Goal: Task Accomplishment & Management: Manage account settings

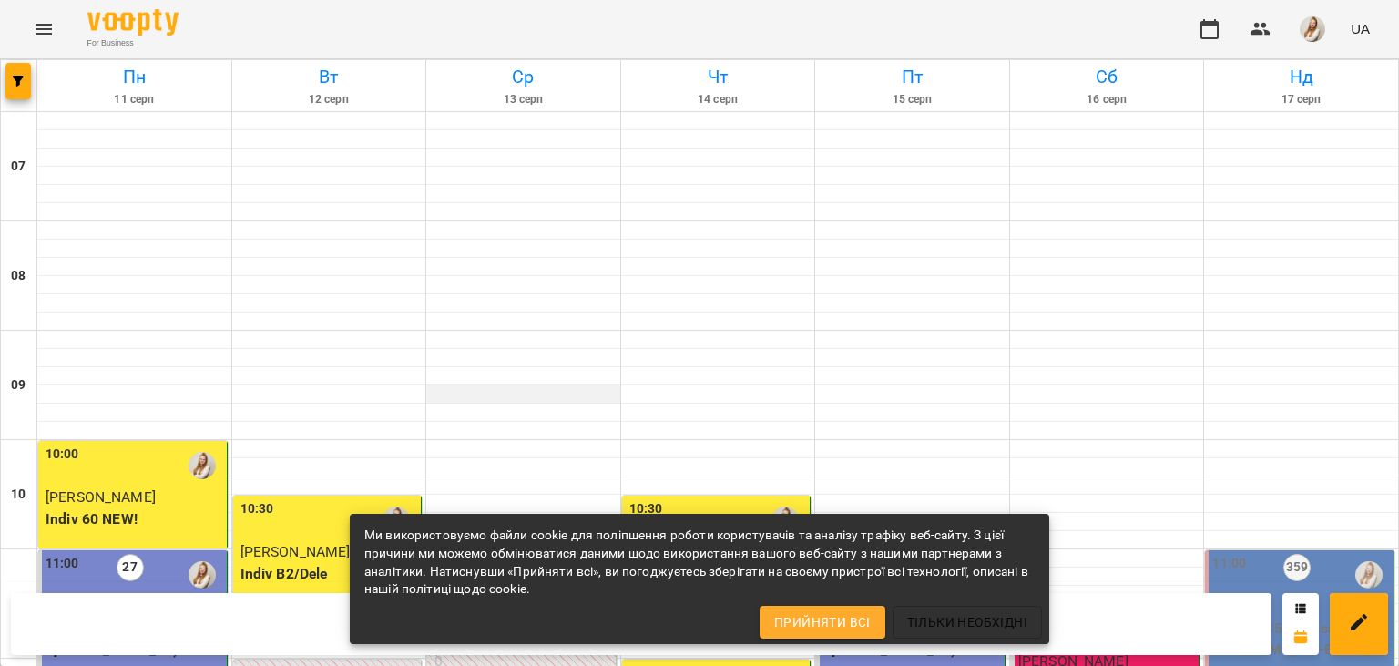
scroll to position [780, 0]
click at [768, 29] on div "For Business UA" at bounding box center [699, 29] width 1399 height 58
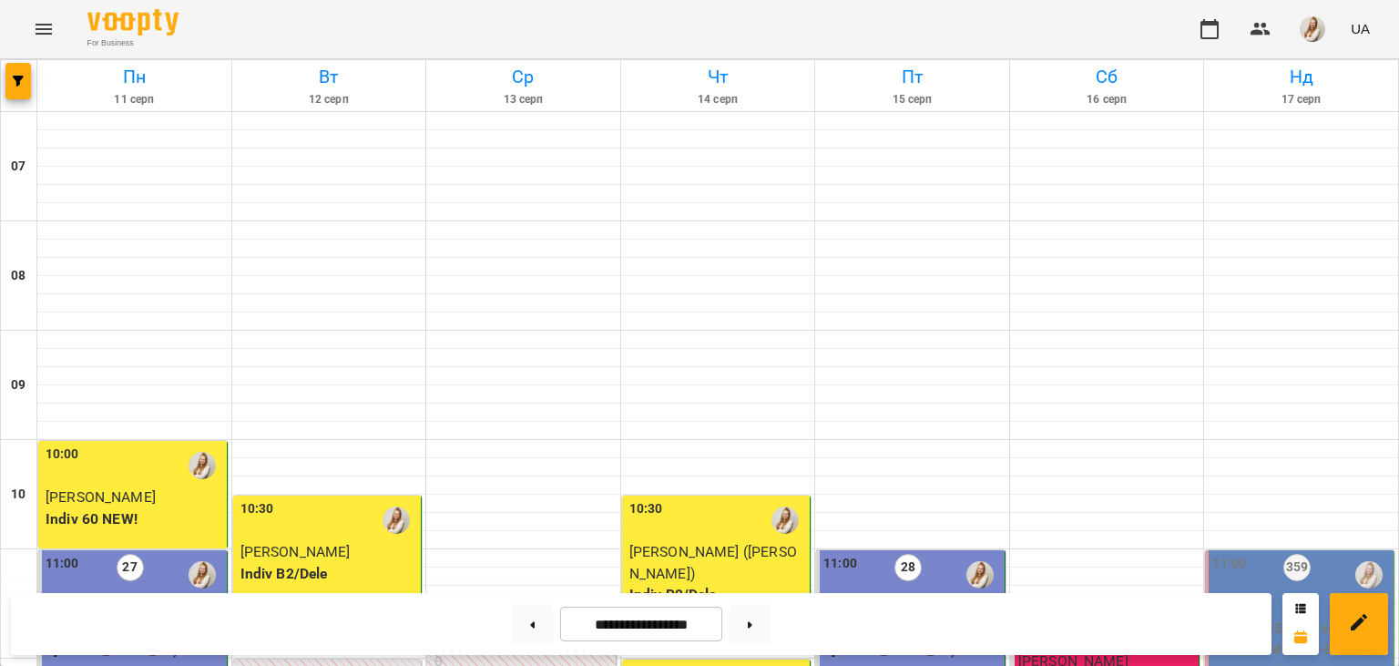
scroll to position [1093, 0]
click at [512, 630] on button at bounding box center [532, 624] width 41 height 40
type input "**********"
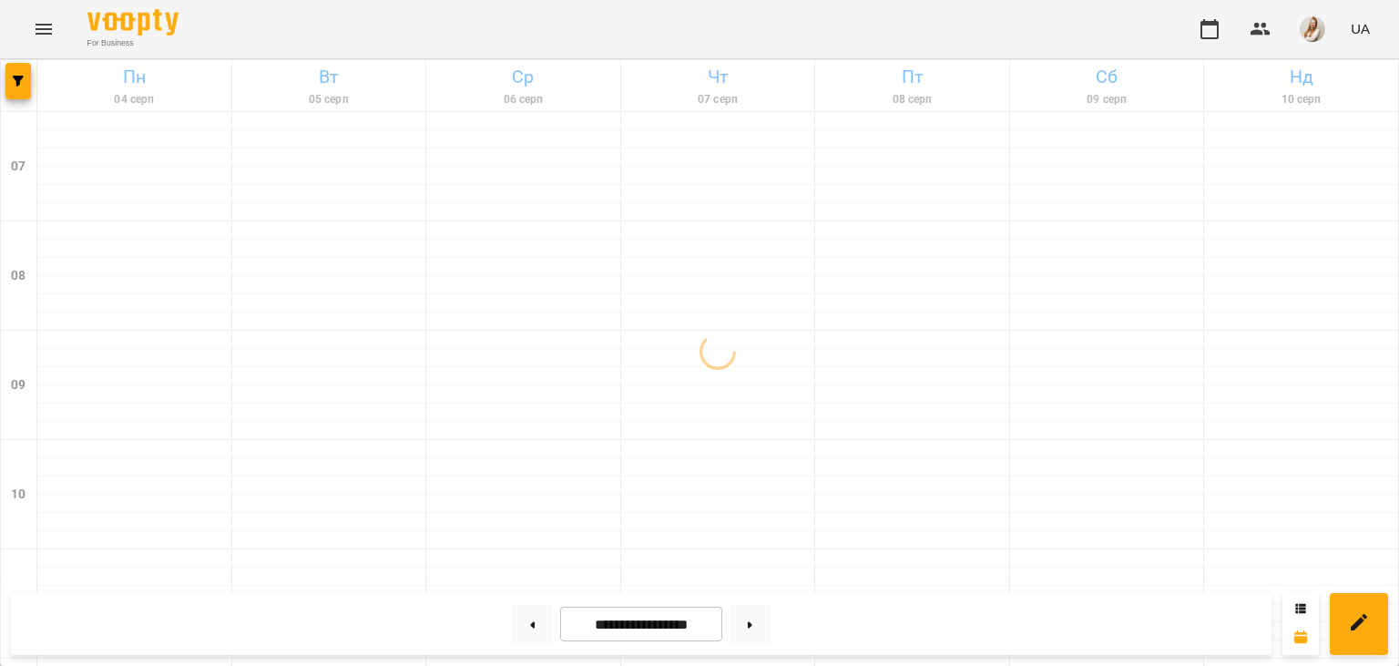
click at [504, 27] on div "For Business UA" at bounding box center [699, 29] width 1399 height 58
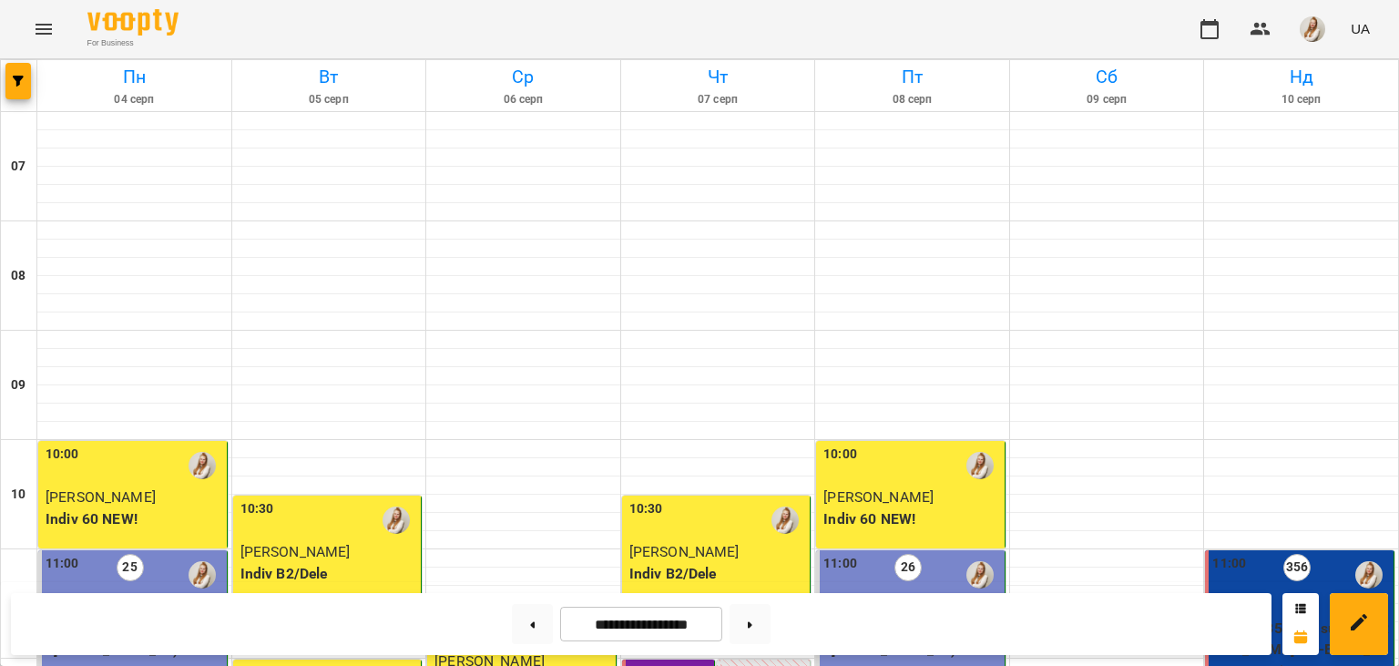
scroll to position [372, 0]
click at [1255, 617] on p "Group 135 (B2+ sub) ([PERSON_NAME] В2 -ВТ 18_00-ВС 11_00)" at bounding box center [1301, 649] width 178 height 65
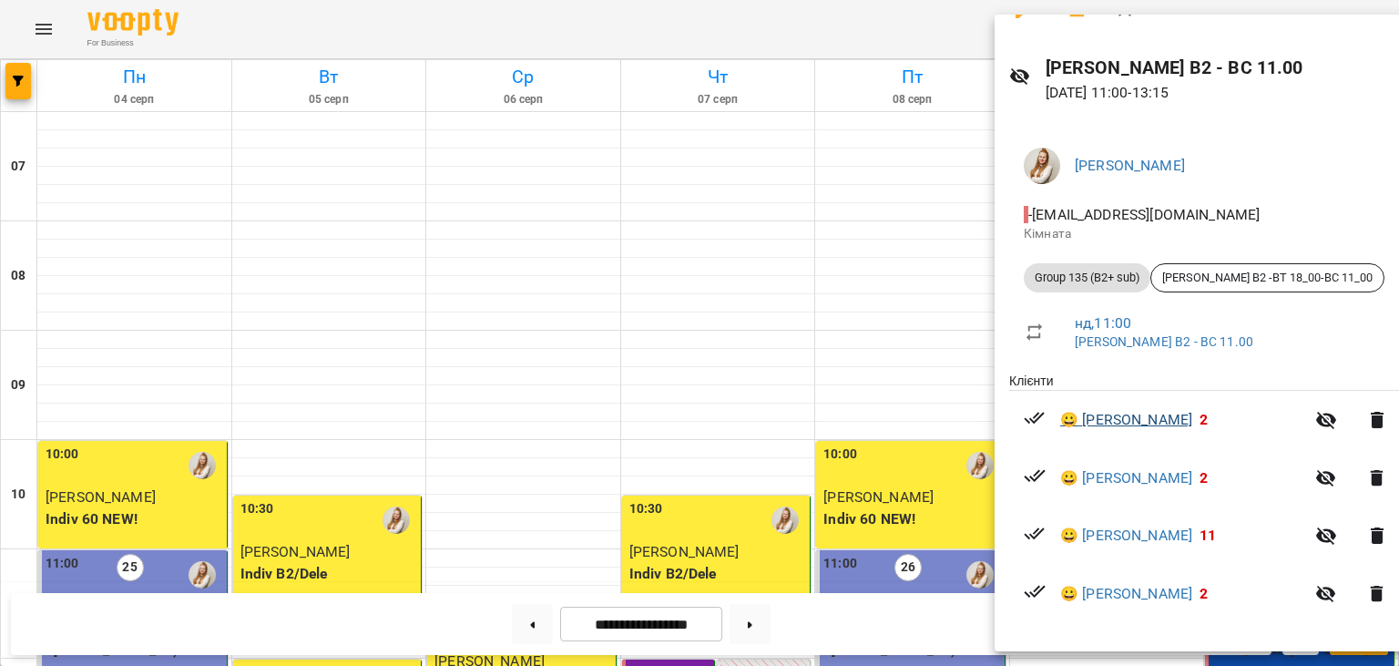
scroll to position [0, 0]
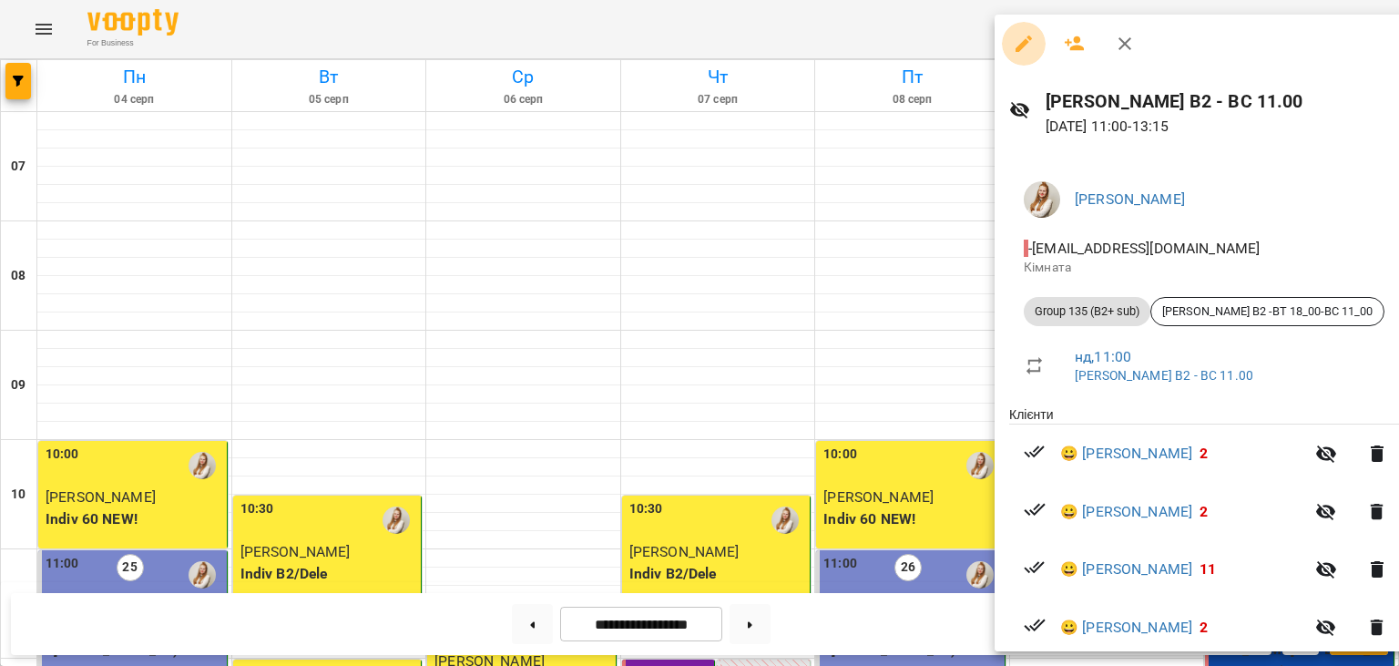
click at [1019, 45] on icon "button" at bounding box center [1023, 44] width 16 height 16
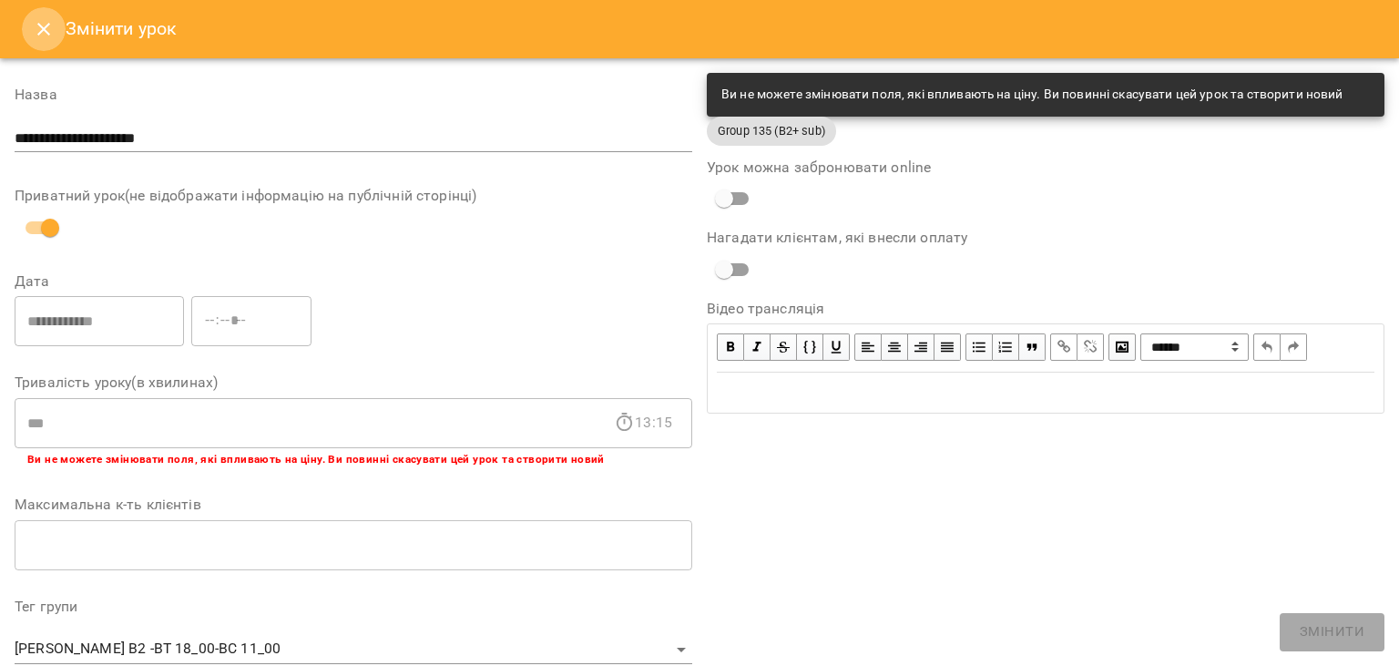
click at [37, 33] on icon "Close" at bounding box center [44, 29] width 22 height 22
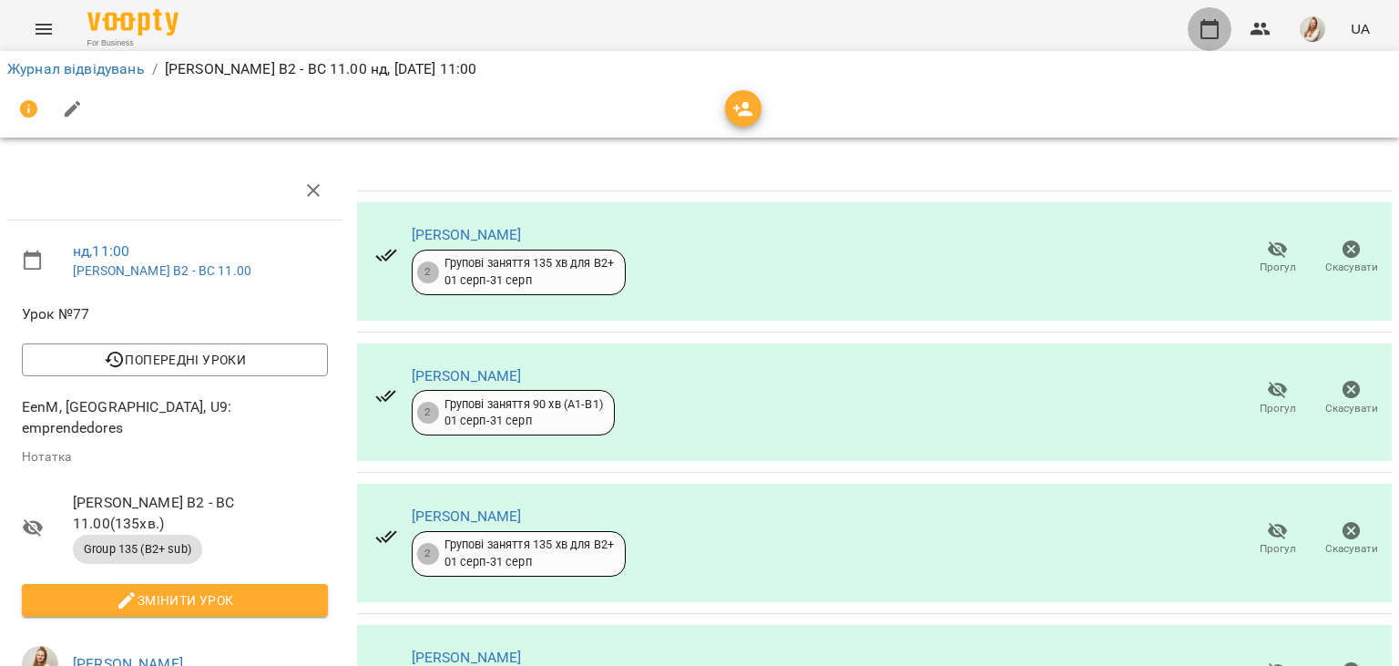
click at [1215, 31] on icon "button" at bounding box center [1209, 29] width 22 height 22
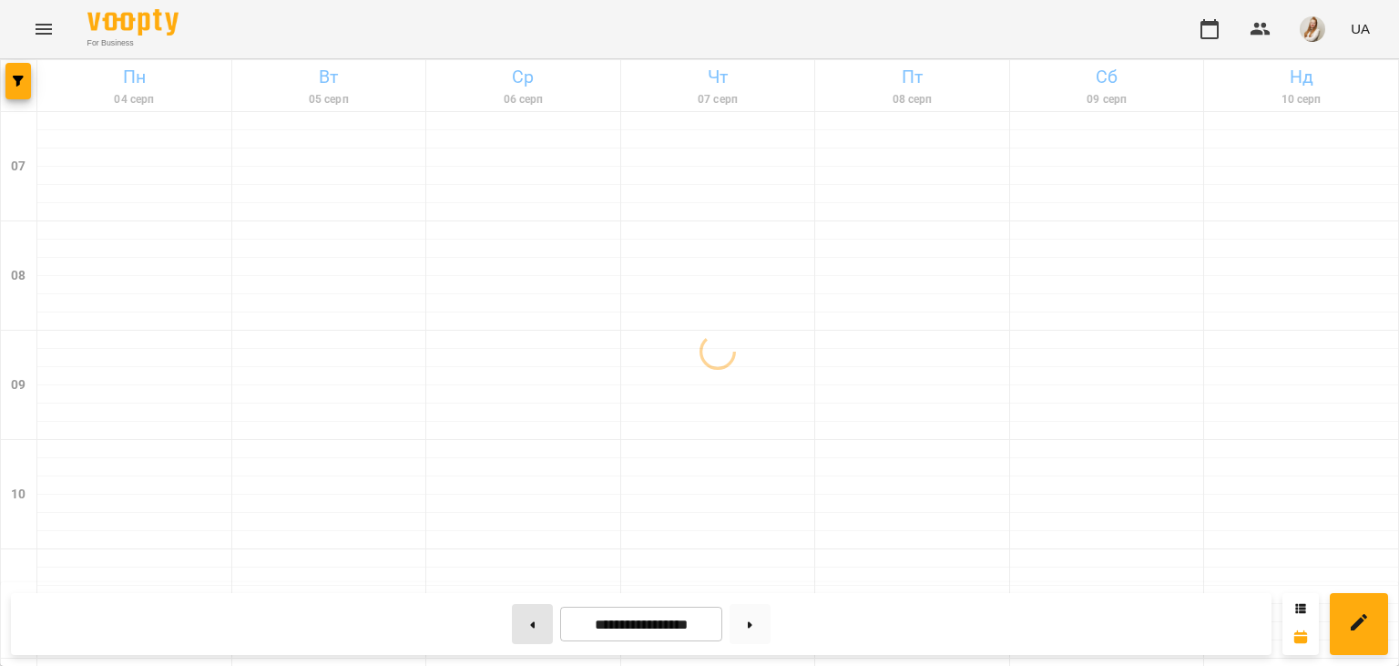
click at [520, 621] on button at bounding box center [532, 624] width 41 height 40
type input "**********"
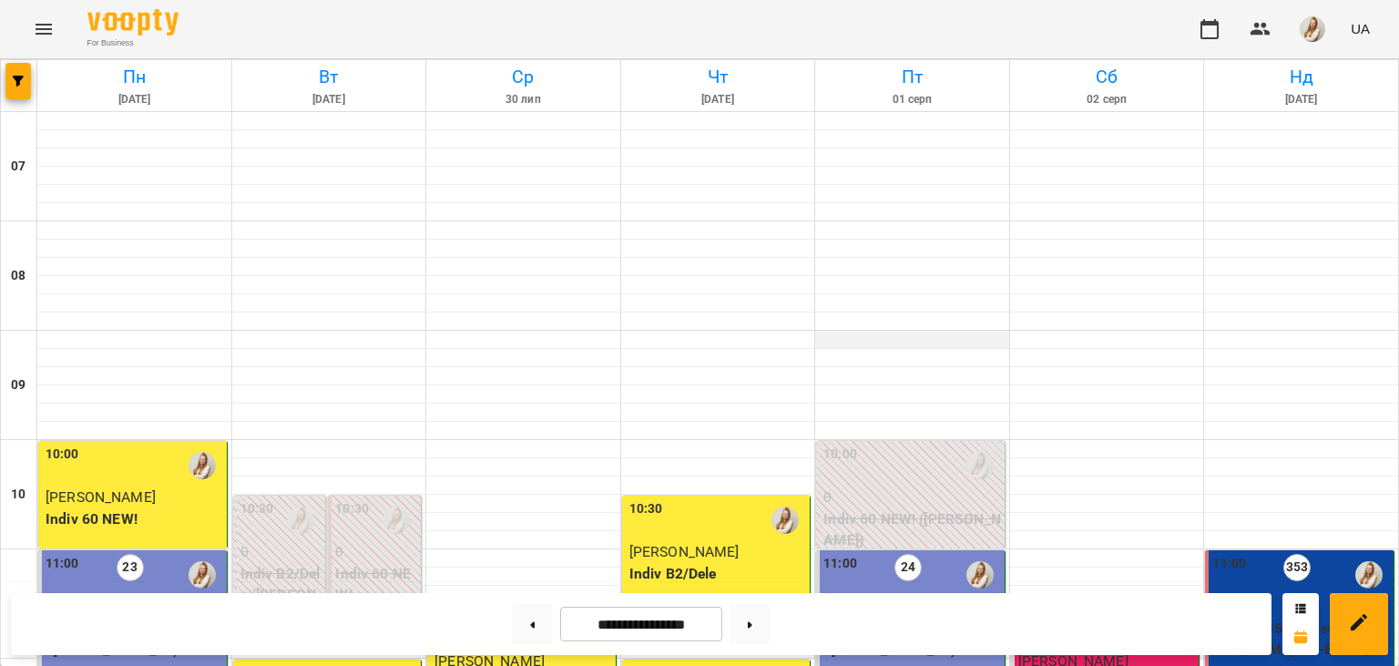
scroll to position [324, 0]
click at [1360, 550] on div "11:00 353 2 Group 135 (B2+ sub) ([PERSON_NAME] В2 -ВТ 18_00-ВС 11_00)" at bounding box center [1299, 667] width 189 height 235
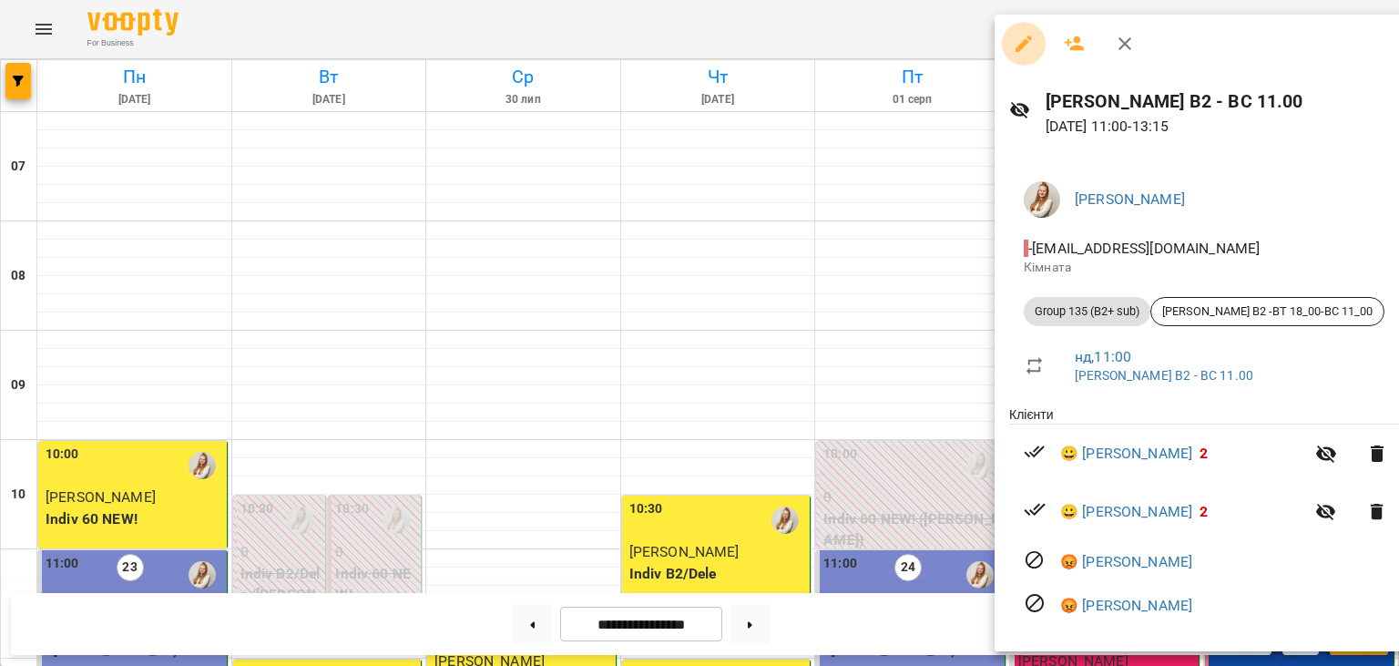
click at [1018, 49] on icon "button" at bounding box center [1023, 44] width 16 height 16
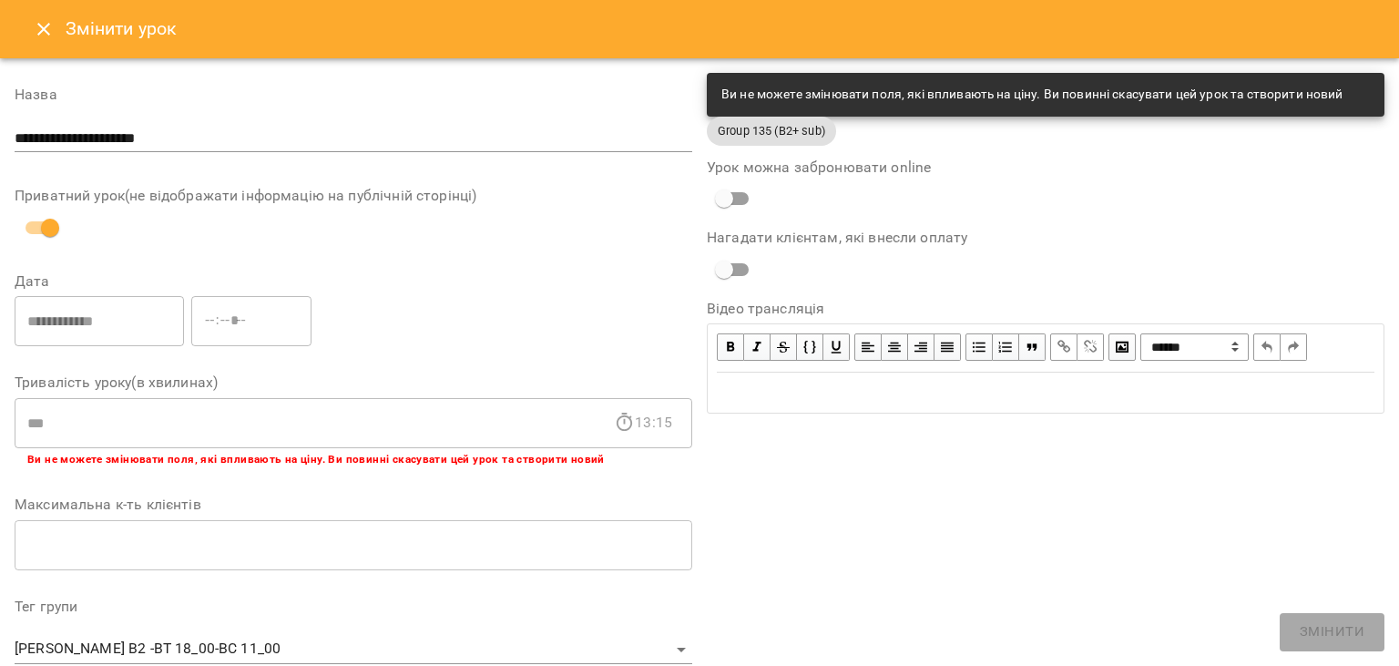
click at [36, 41] on button "Close" at bounding box center [44, 29] width 44 height 44
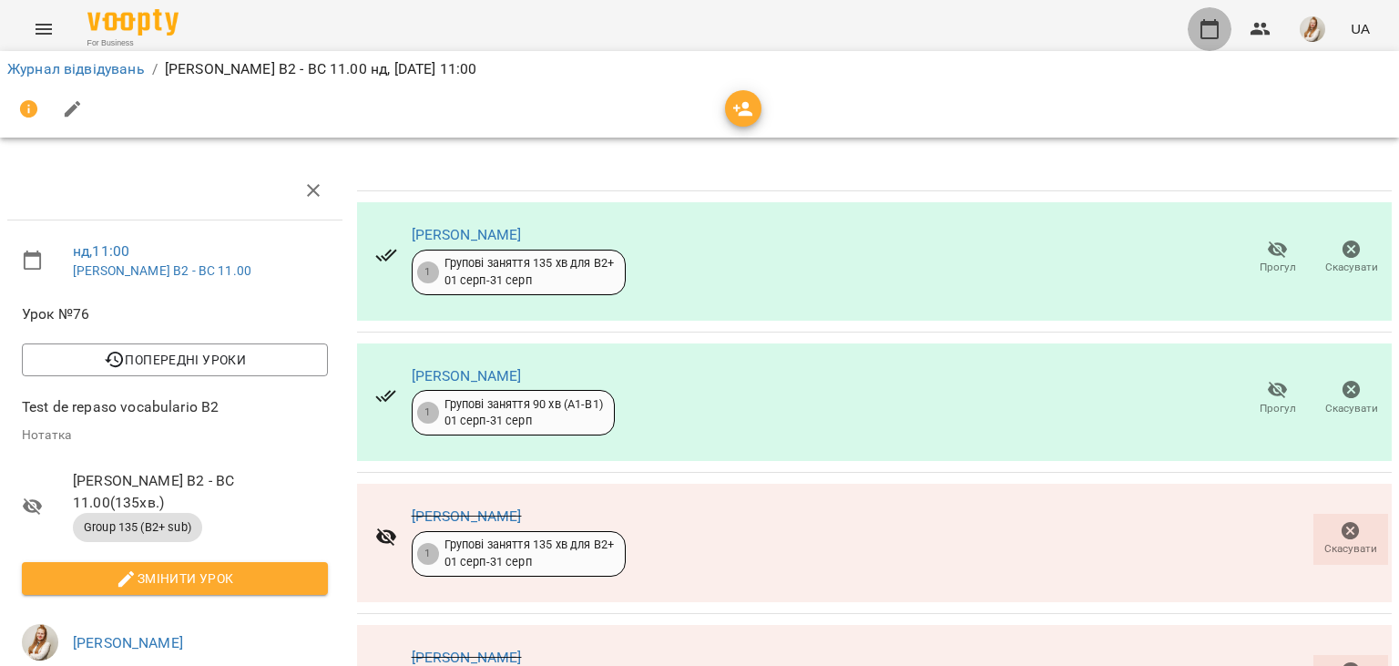
click at [1209, 36] on icon "button" at bounding box center [1209, 29] width 22 height 22
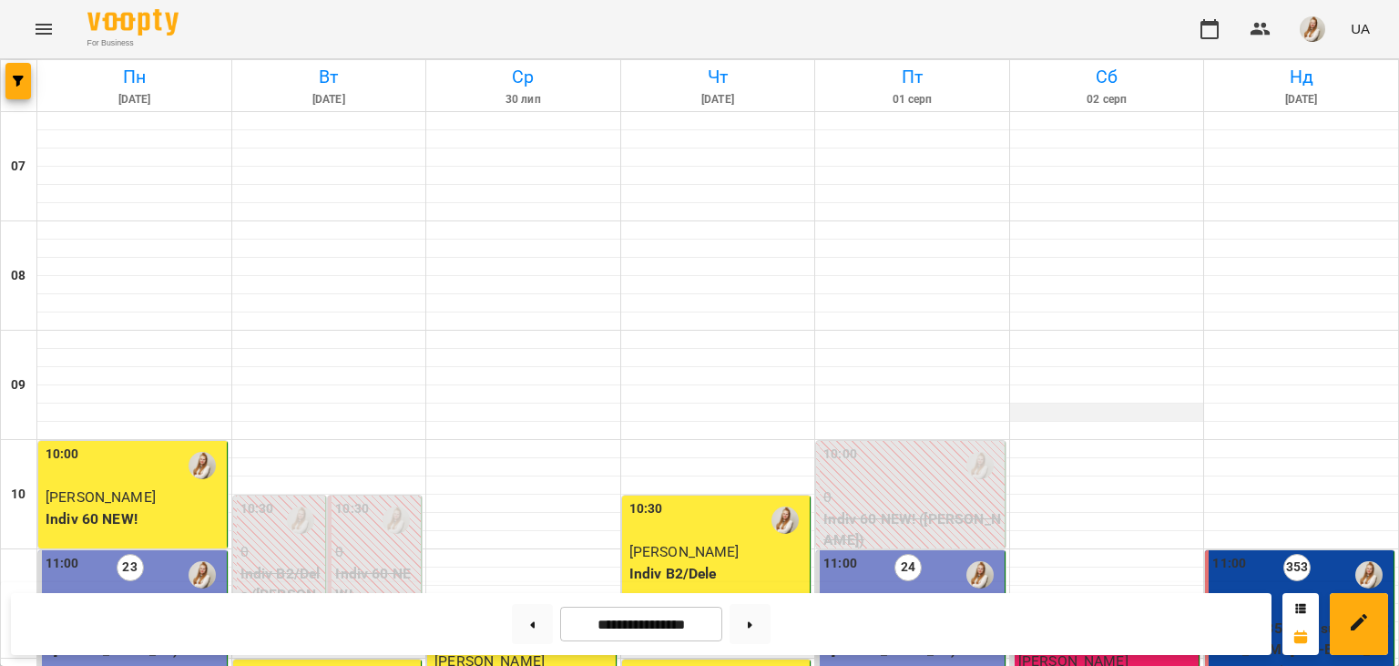
scroll to position [381, 0]
click at [512, 625] on button at bounding box center [532, 624] width 41 height 40
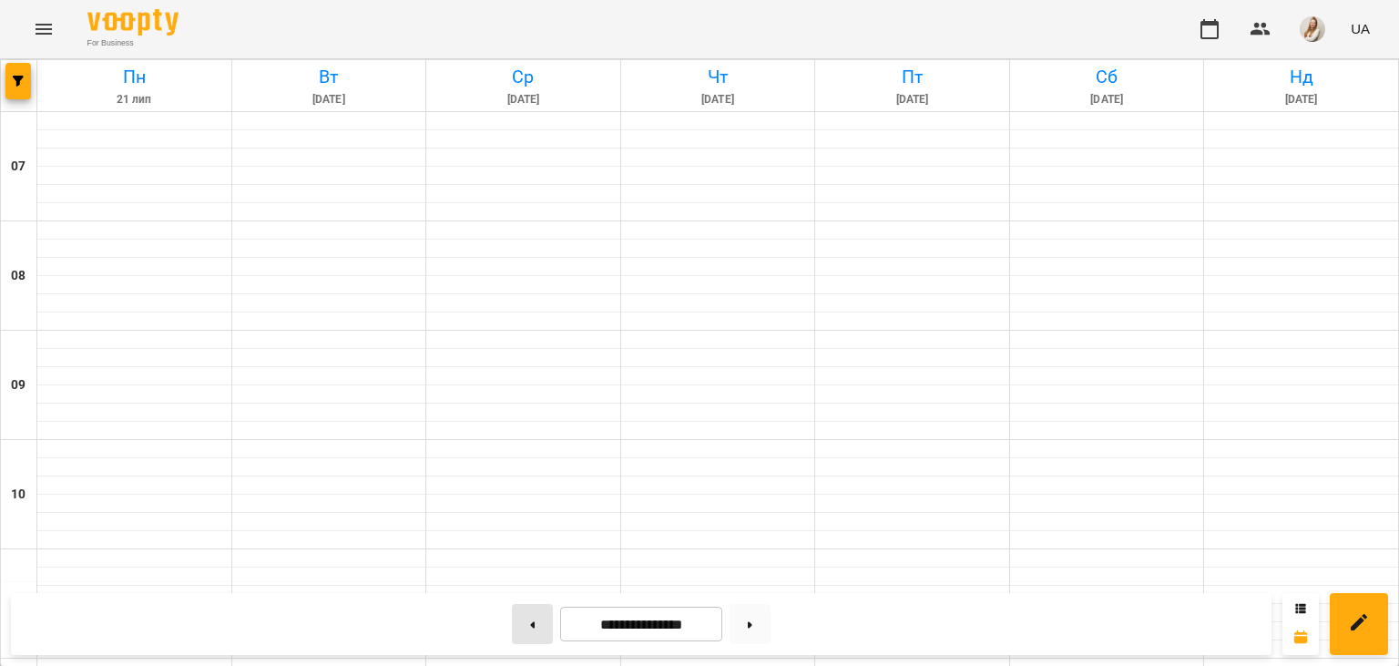
type input "**********"
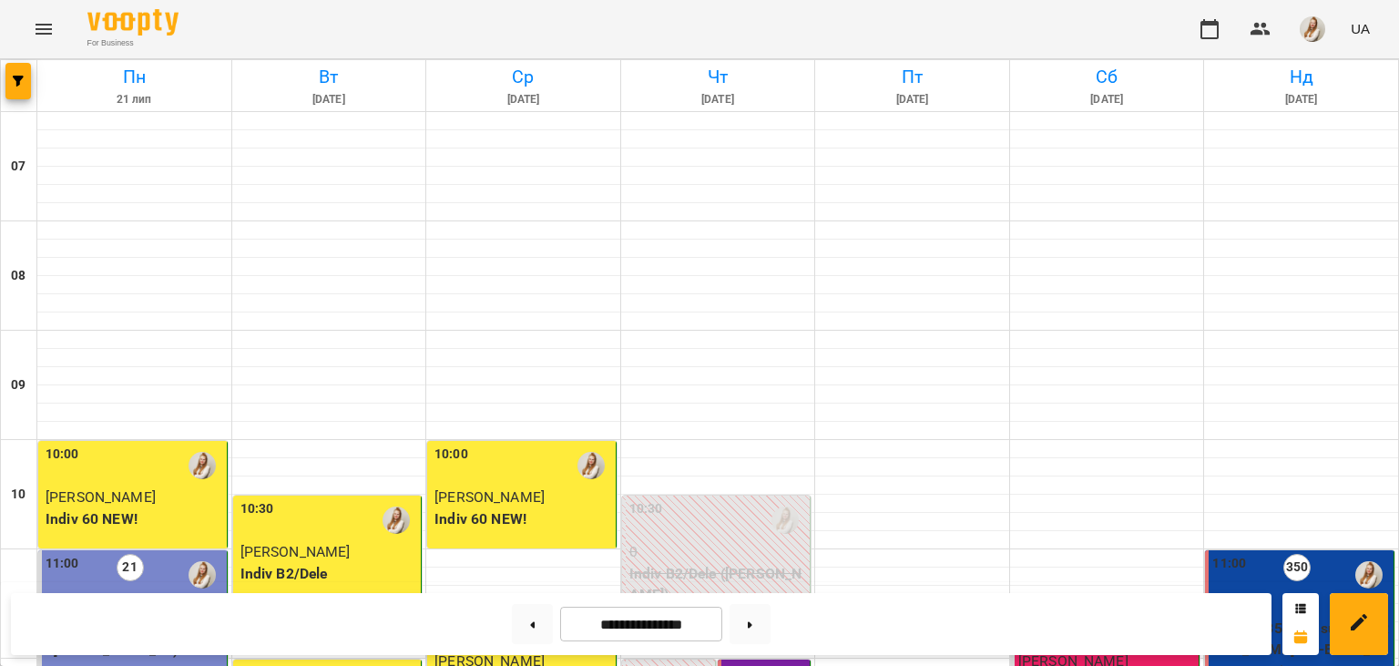
click at [1273, 596] on p "3" at bounding box center [1301, 607] width 178 height 22
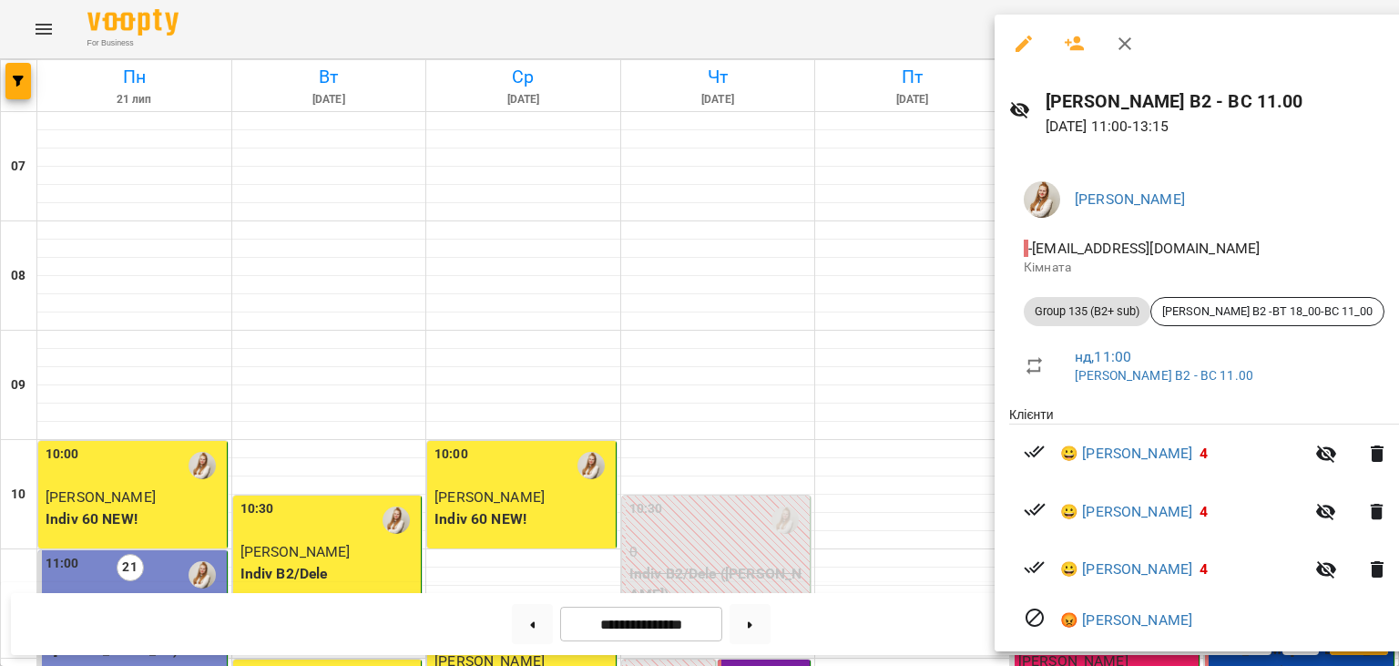
click at [1020, 42] on icon "button" at bounding box center [1024, 44] width 22 height 22
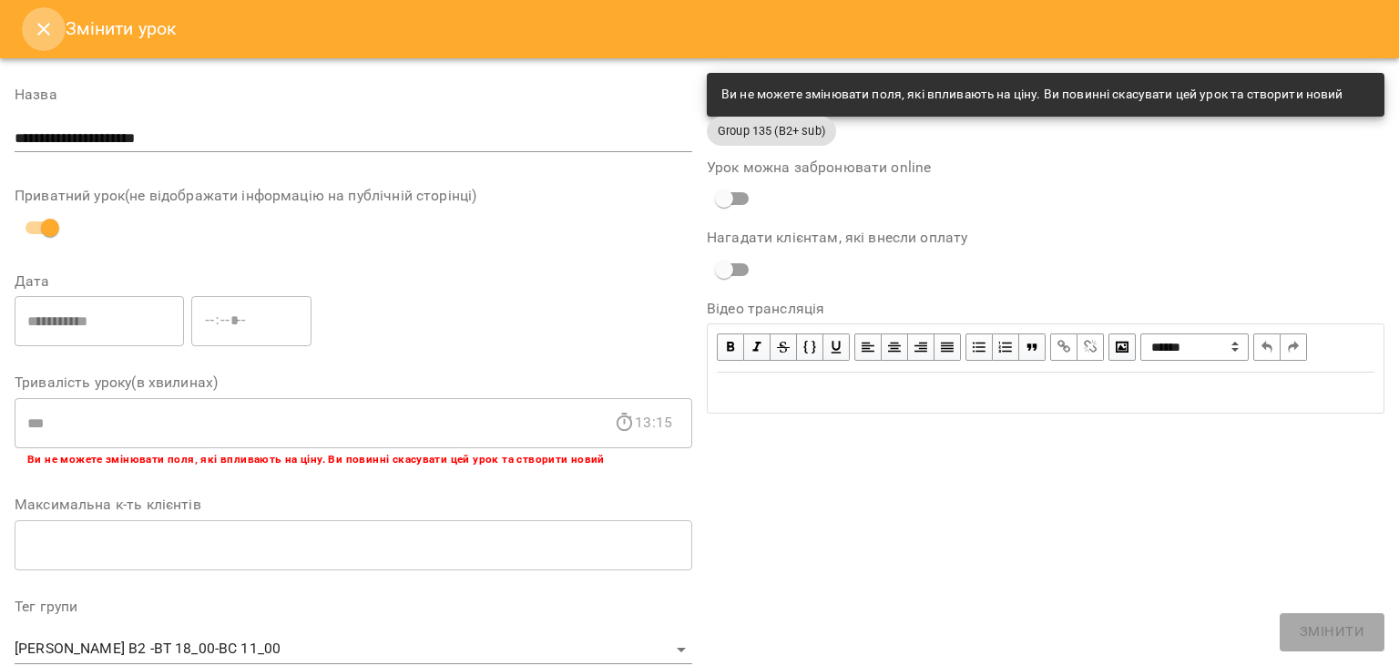
click at [46, 20] on icon "Close" at bounding box center [44, 29] width 22 height 22
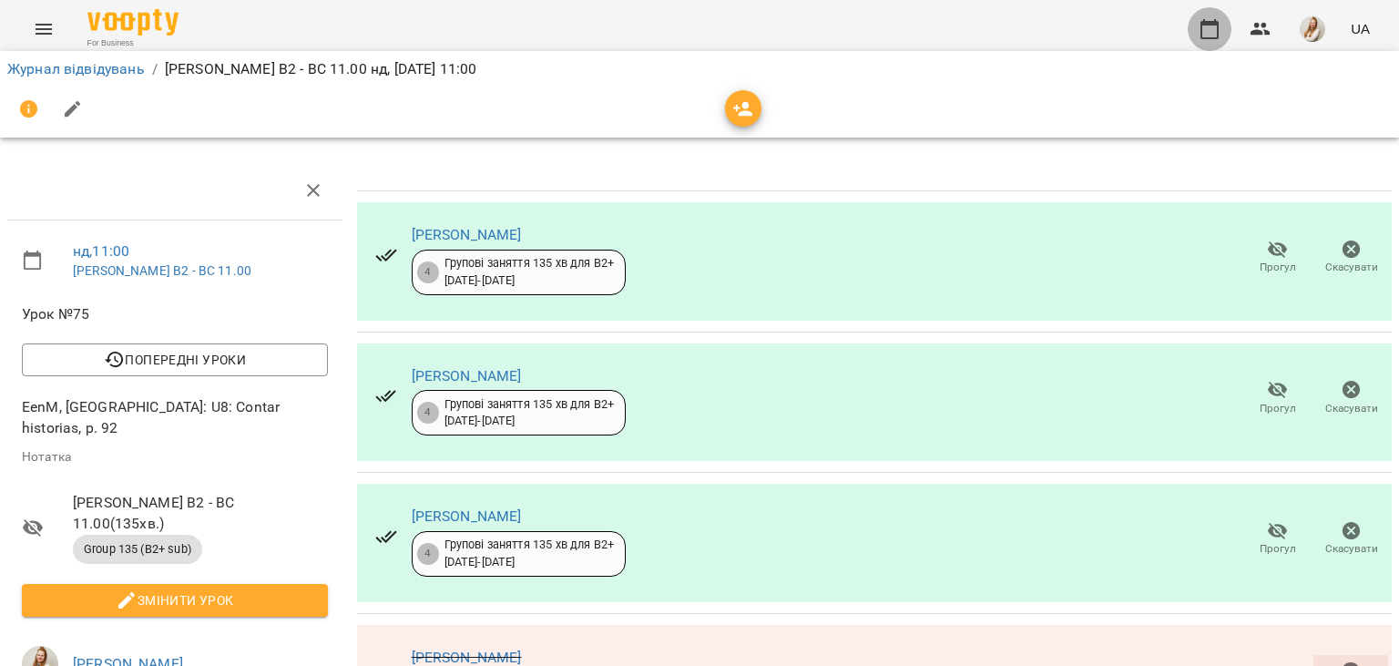
click at [1207, 30] on icon "button" at bounding box center [1209, 29] width 22 height 22
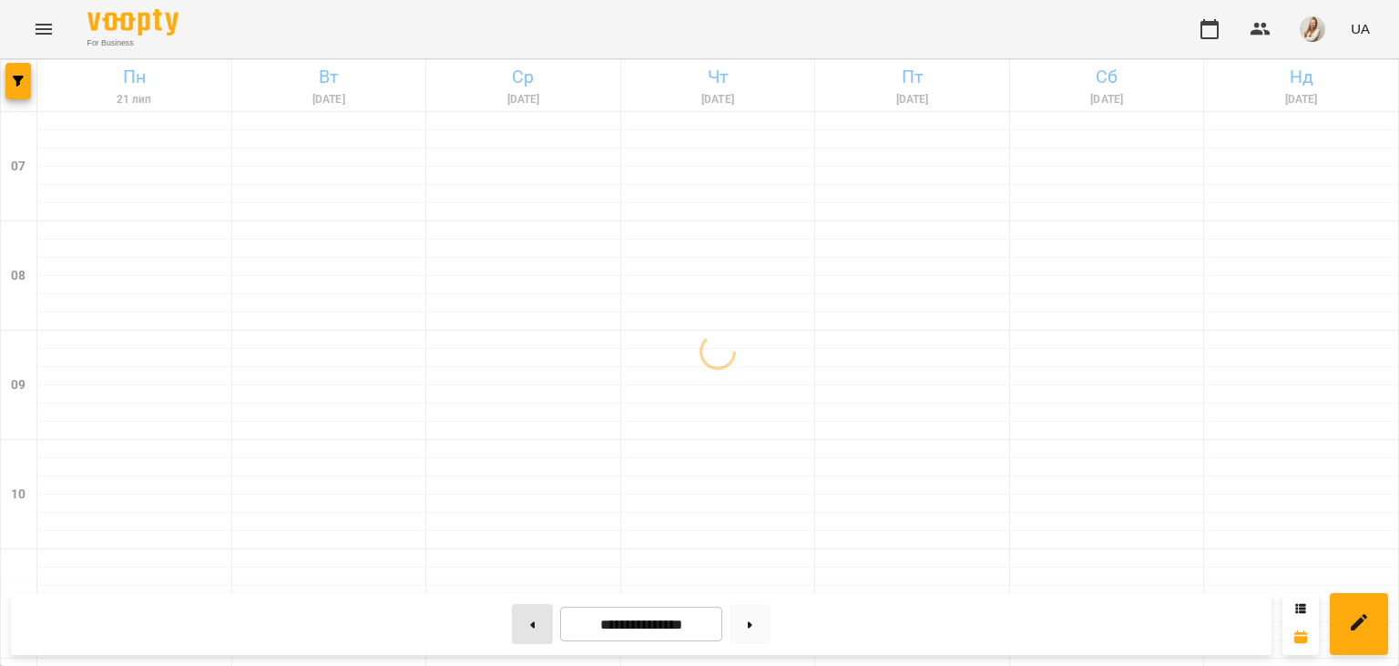
click at [512, 632] on button at bounding box center [532, 624] width 41 height 40
type input "**********"
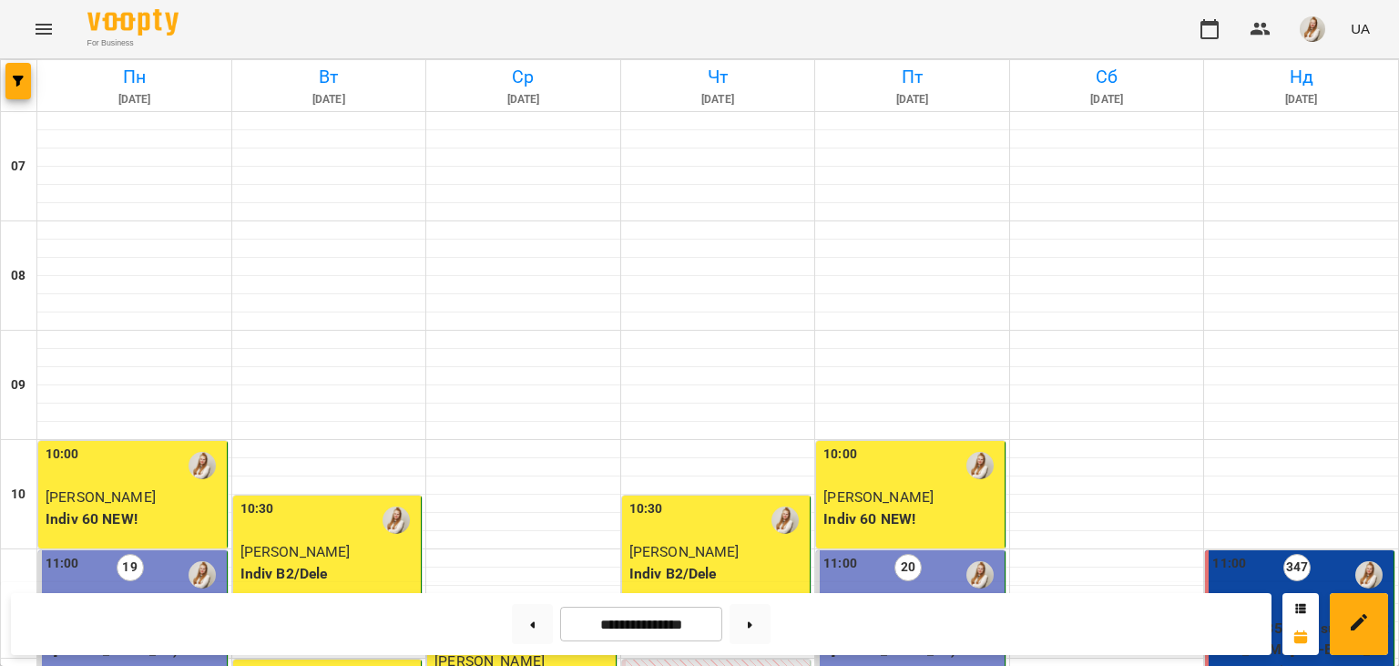
click at [1261, 564] on div "11:00 347" at bounding box center [1301, 575] width 178 height 42
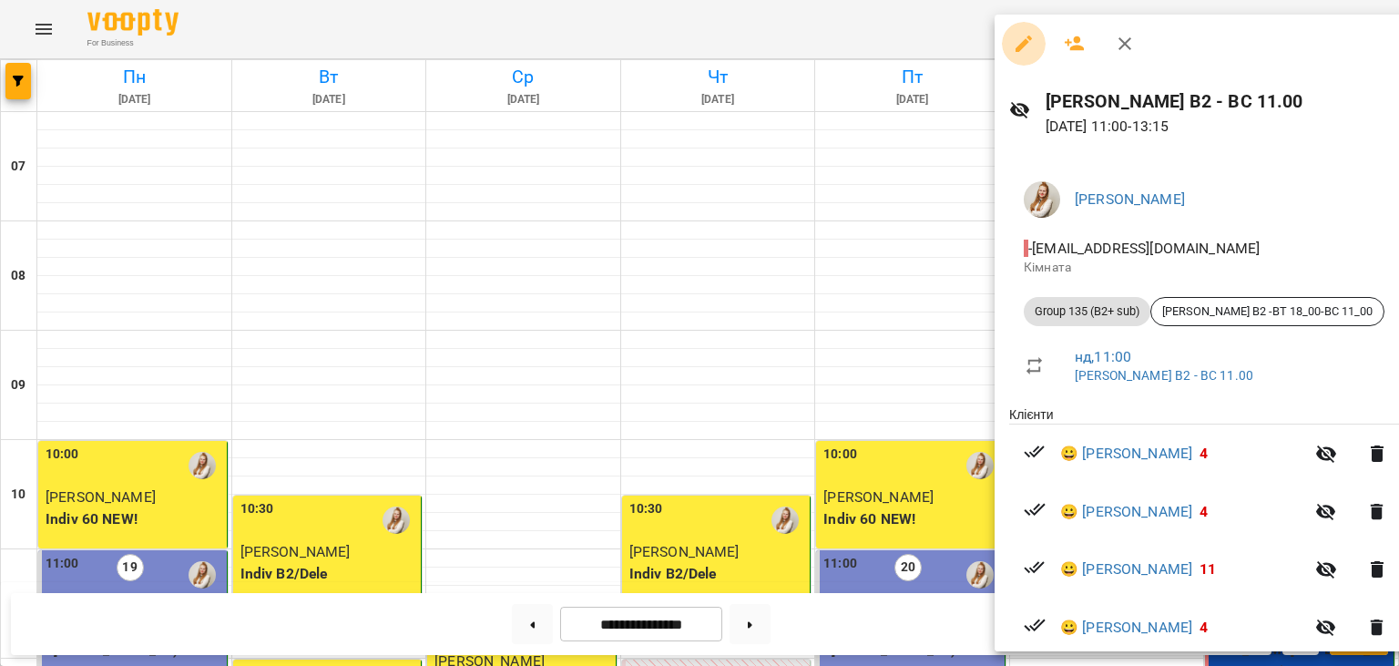
click at [1025, 38] on icon "button" at bounding box center [1024, 44] width 22 height 22
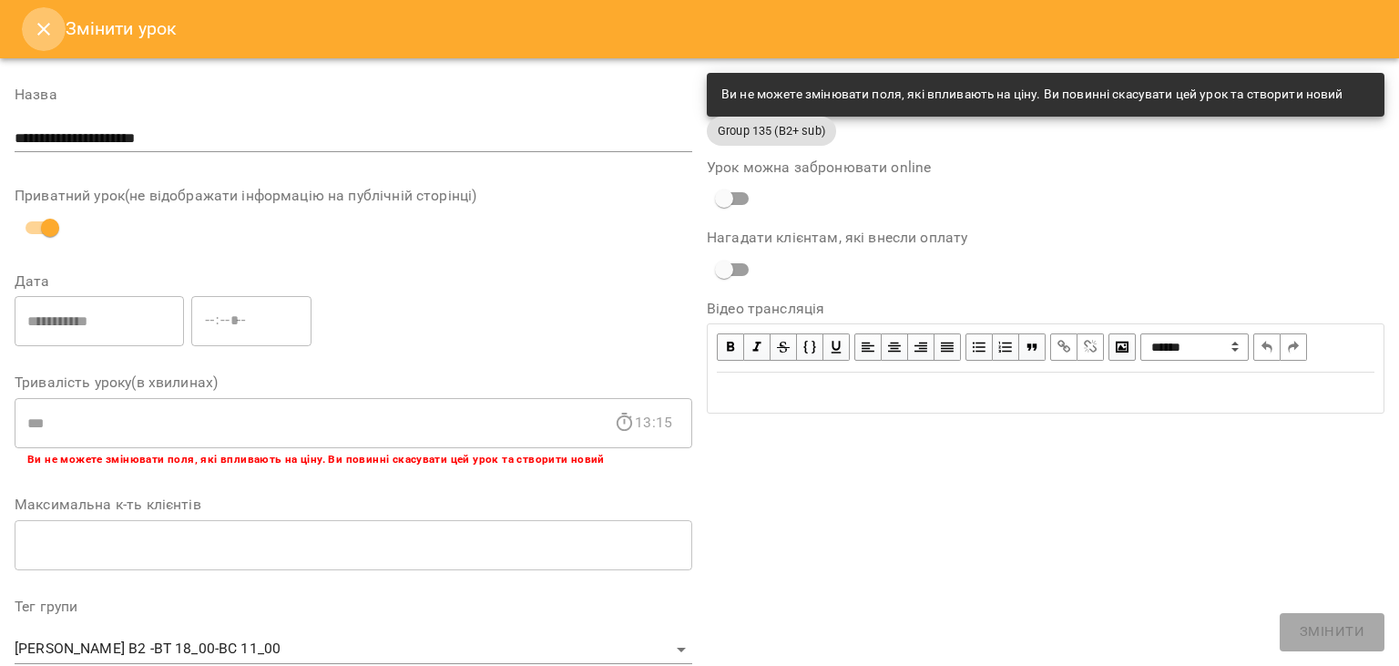
click at [46, 32] on icon "Close" at bounding box center [43, 29] width 13 height 13
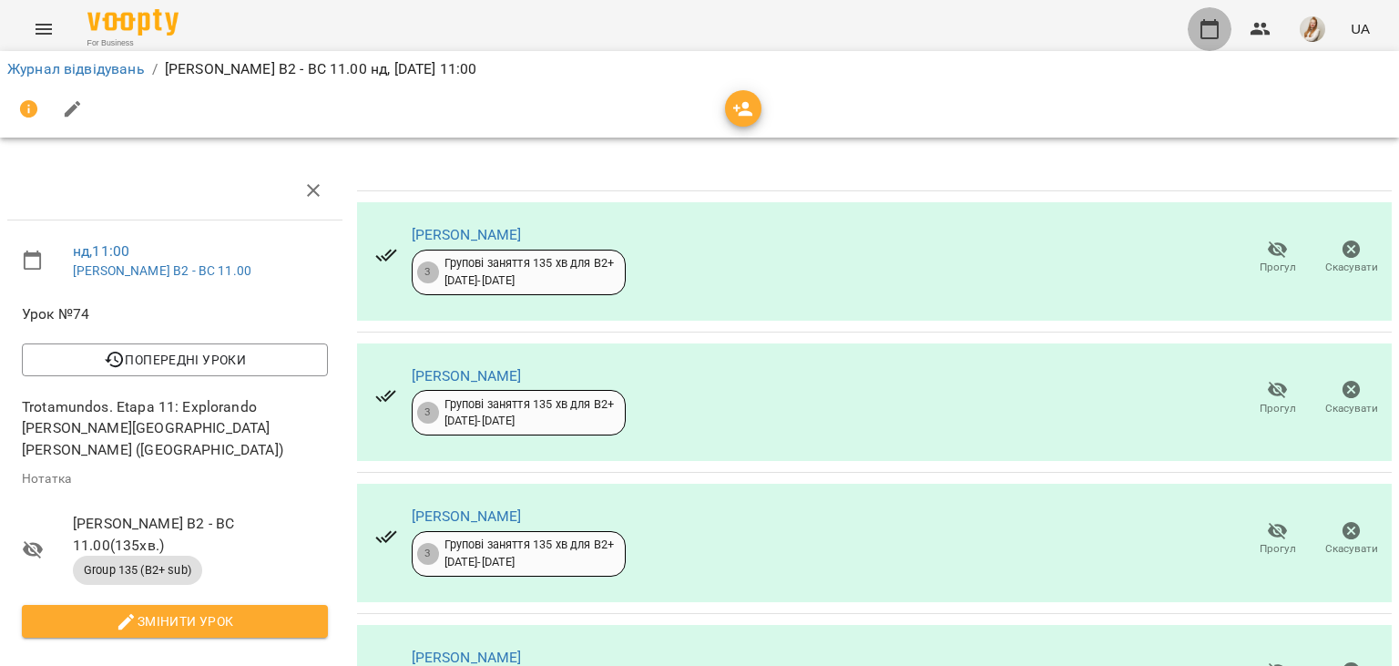
click at [1201, 24] on icon "button" at bounding box center [1209, 29] width 22 height 22
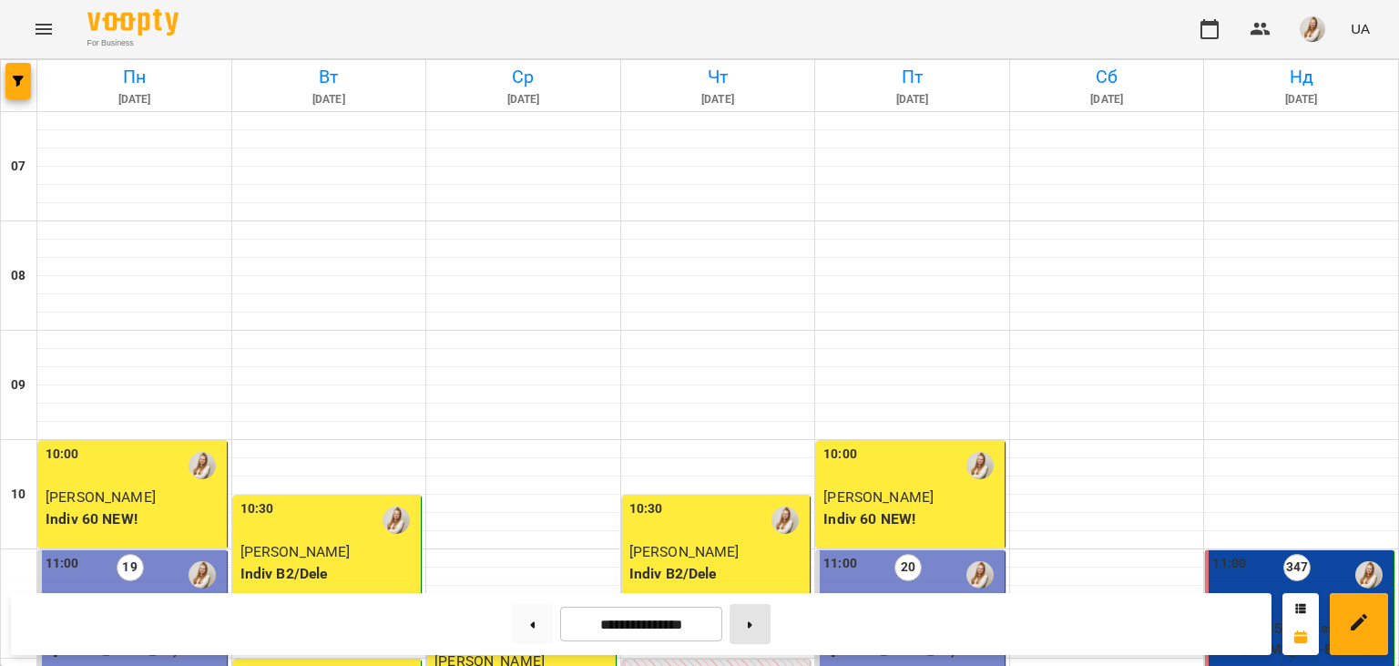
click at [767, 638] on button at bounding box center [749, 624] width 41 height 40
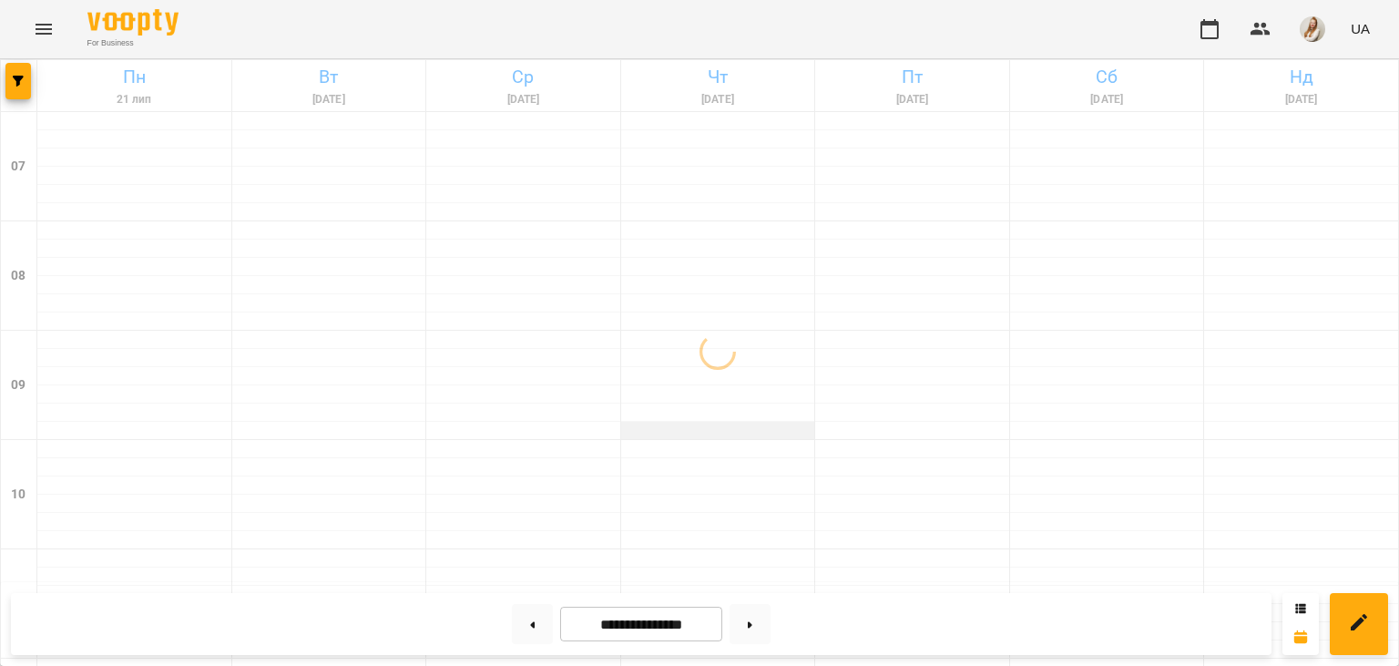
scroll to position [199, 0]
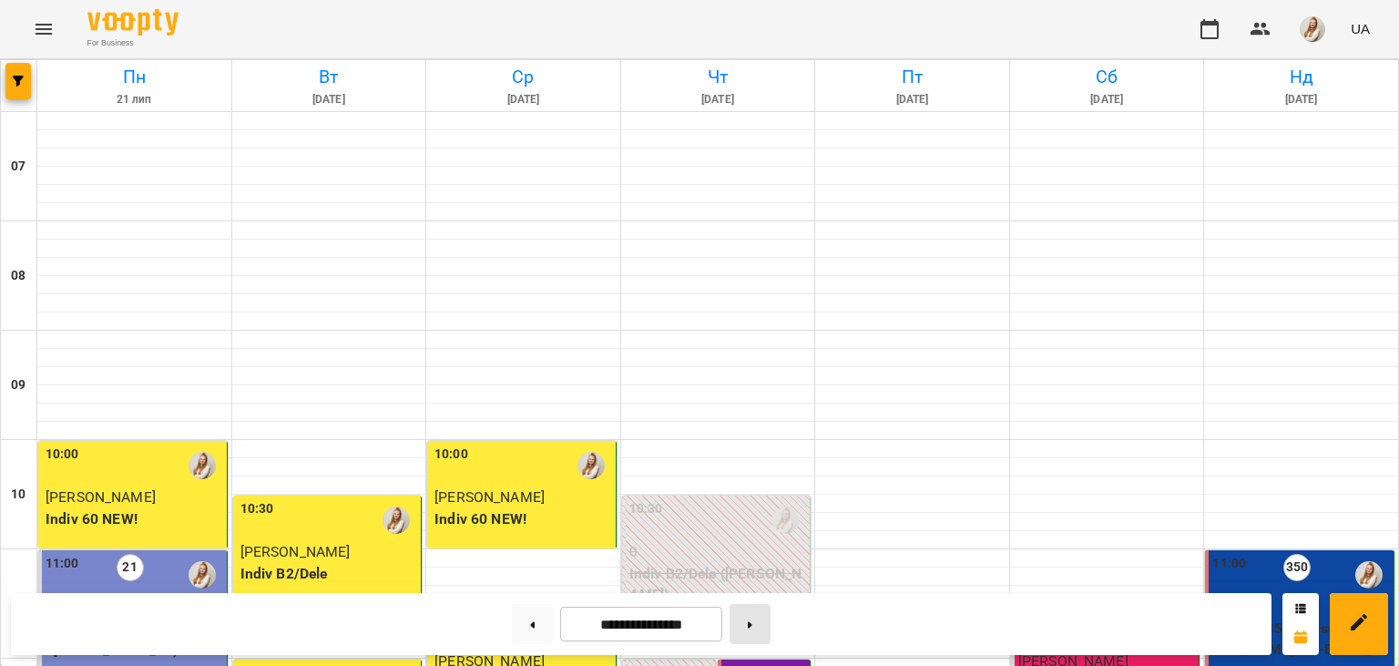
click at [770, 630] on button at bounding box center [749, 624] width 41 height 40
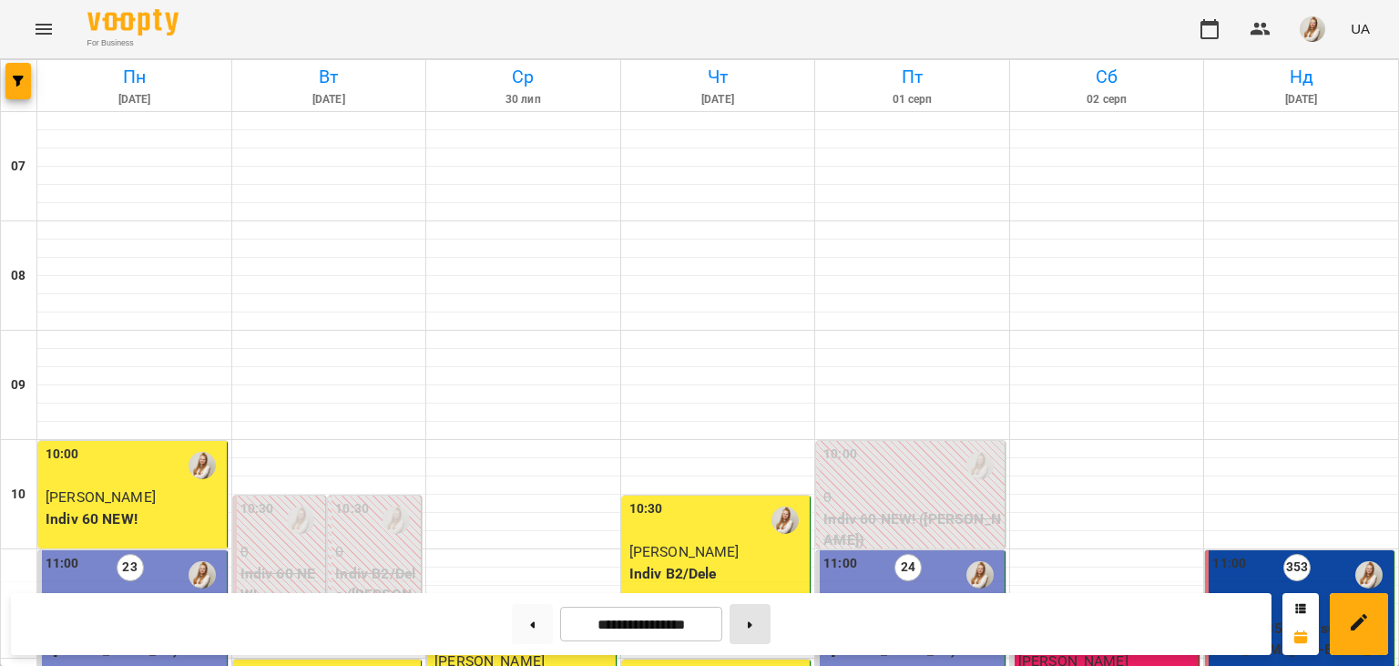
click at [770, 630] on button at bounding box center [749, 624] width 41 height 40
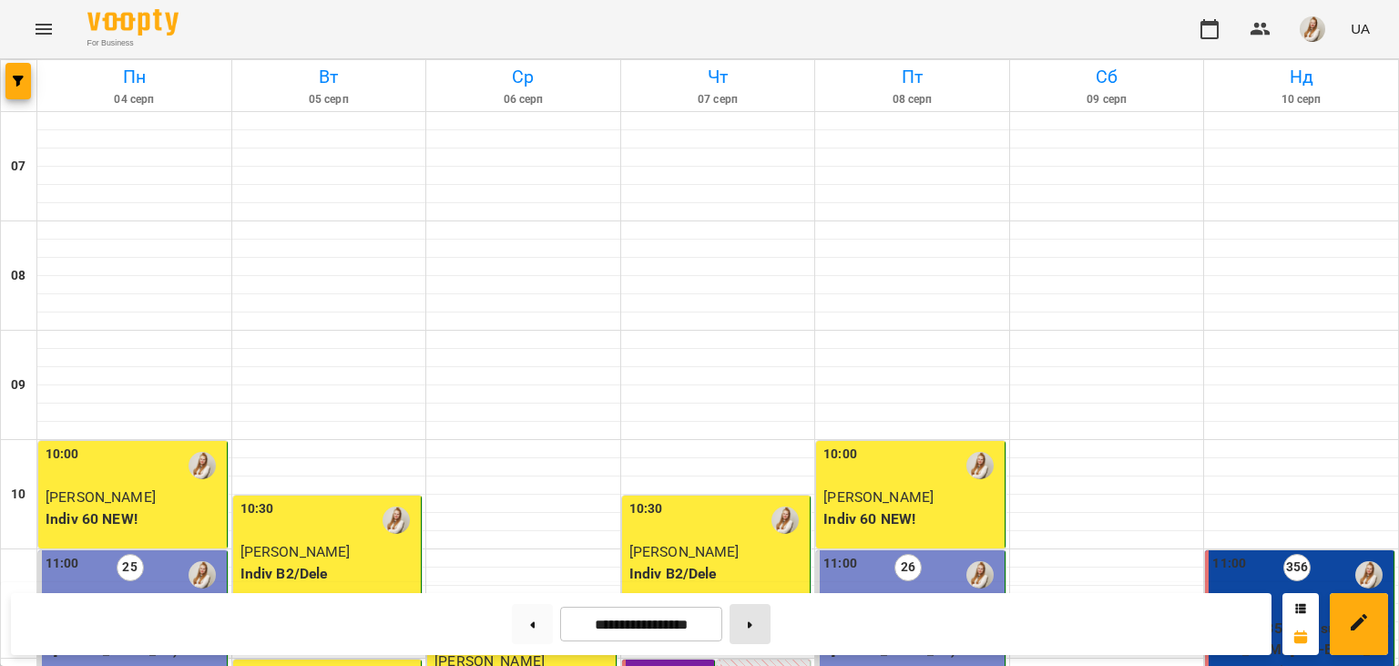
click at [770, 630] on button at bounding box center [749, 624] width 41 height 40
type input "**********"
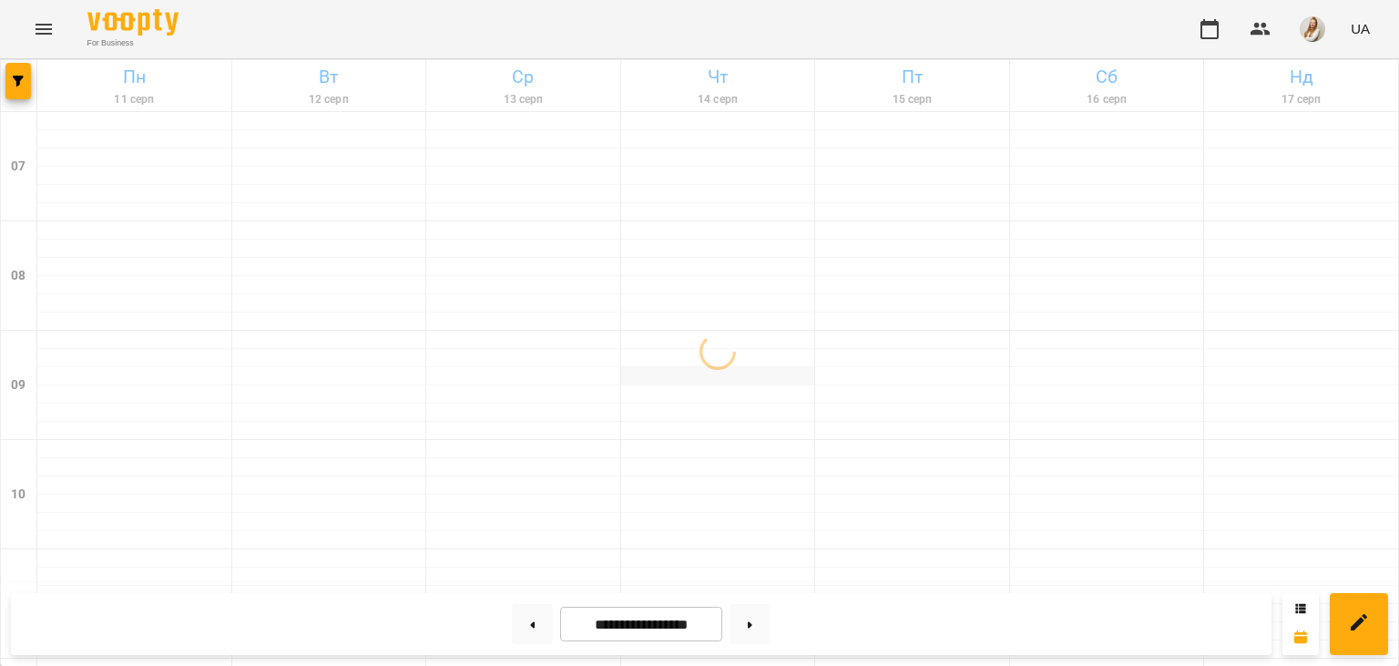
scroll to position [309, 0]
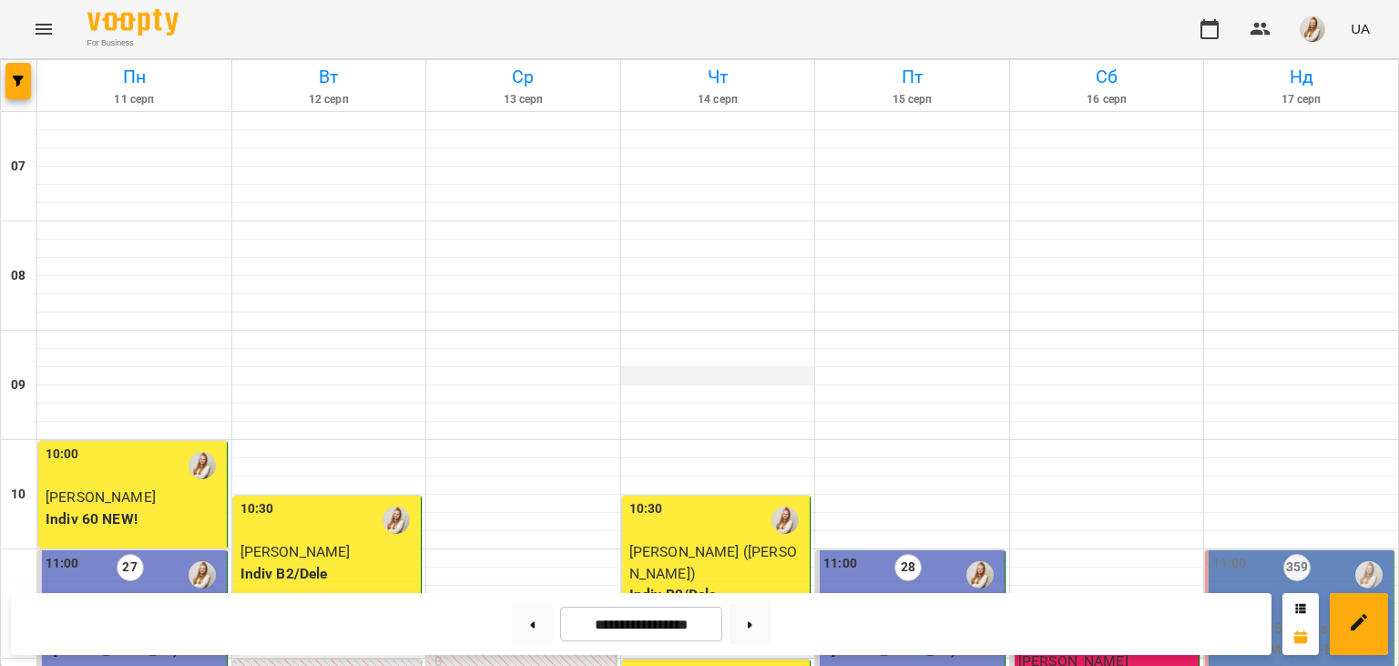
click at [633, 476] on div at bounding box center [718, 485] width 194 height 18
select select "**********"
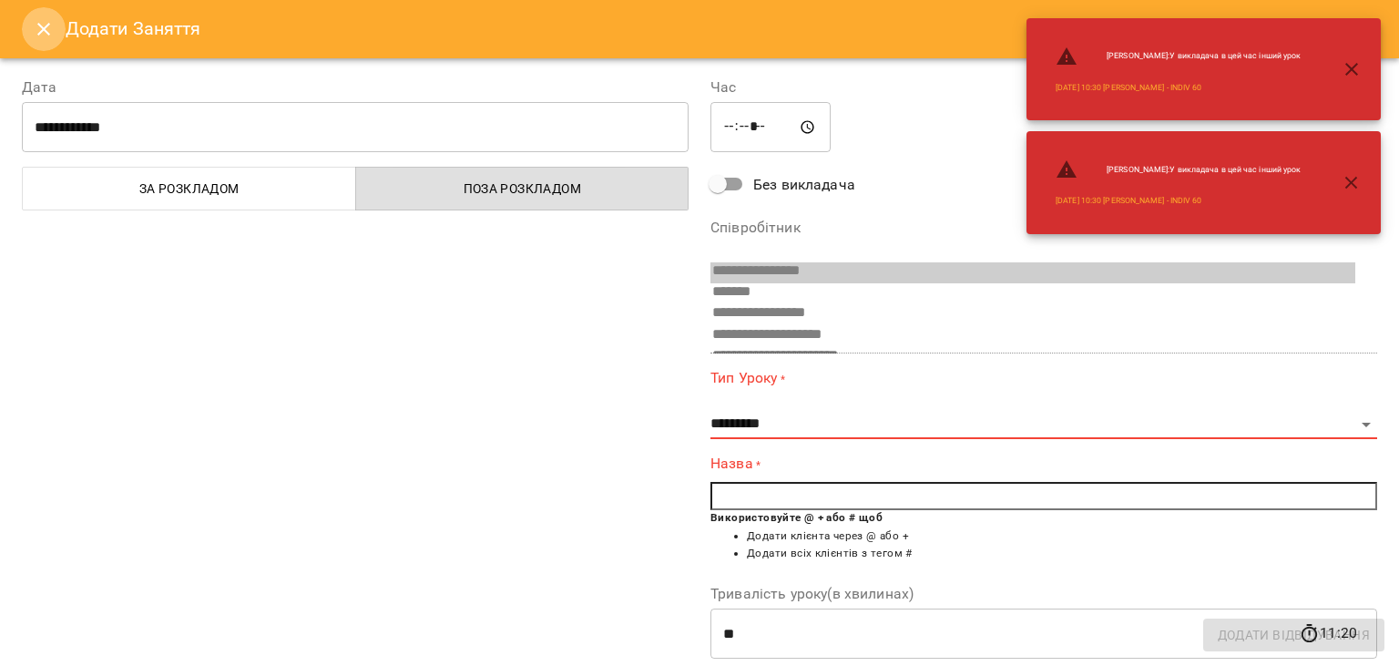
click at [28, 27] on button "Close" at bounding box center [44, 29] width 44 height 44
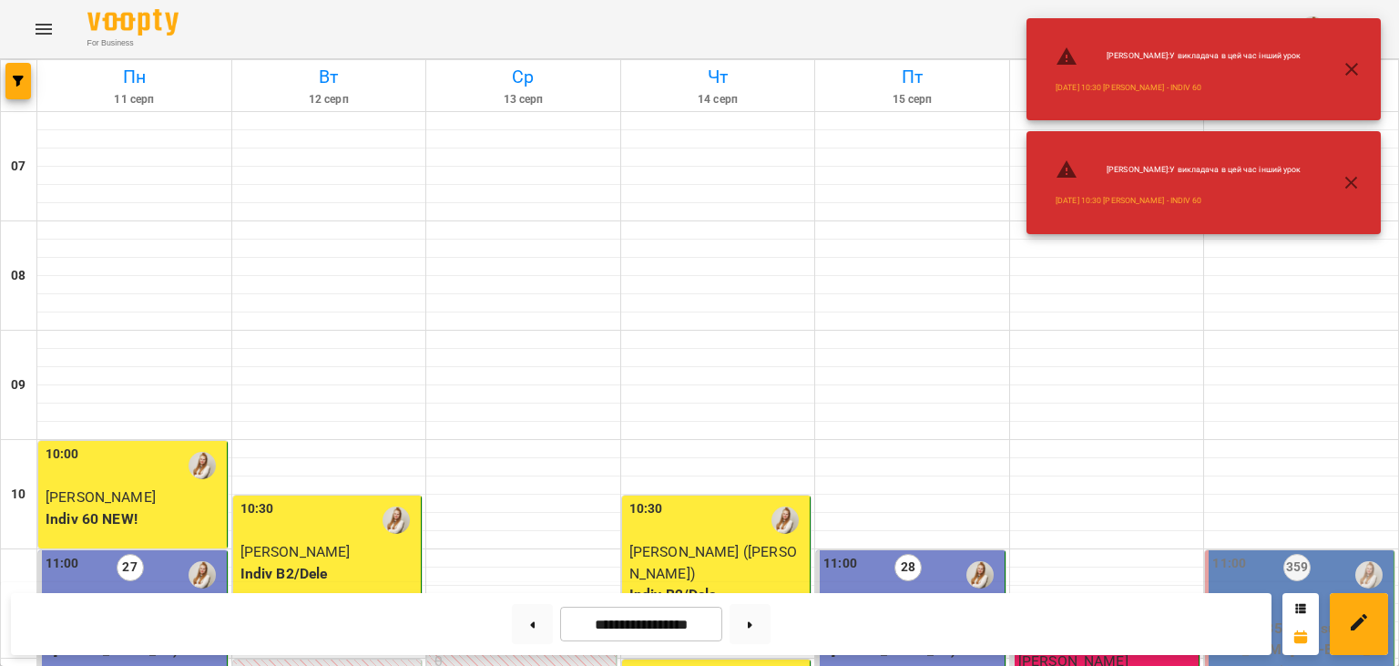
click at [927, 15] on div "For Business UA" at bounding box center [699, 29] width 1399 height 58
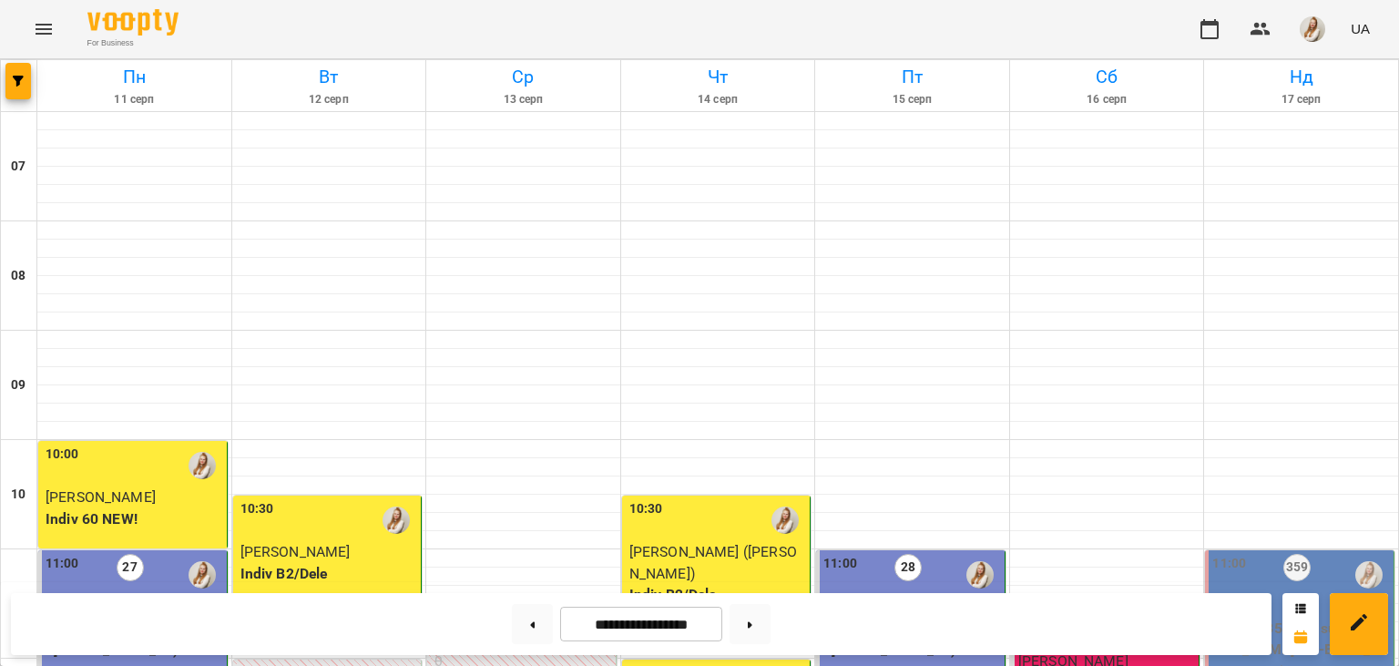
scroll to position [401, 0]
click at [1270, 617] on p "Group 135 (B2+ sub) ([PERSON_NAME] В2 -ВТ 18_00-ВС 11_00)" at bounding box center [1301, 649] width 178 height 65
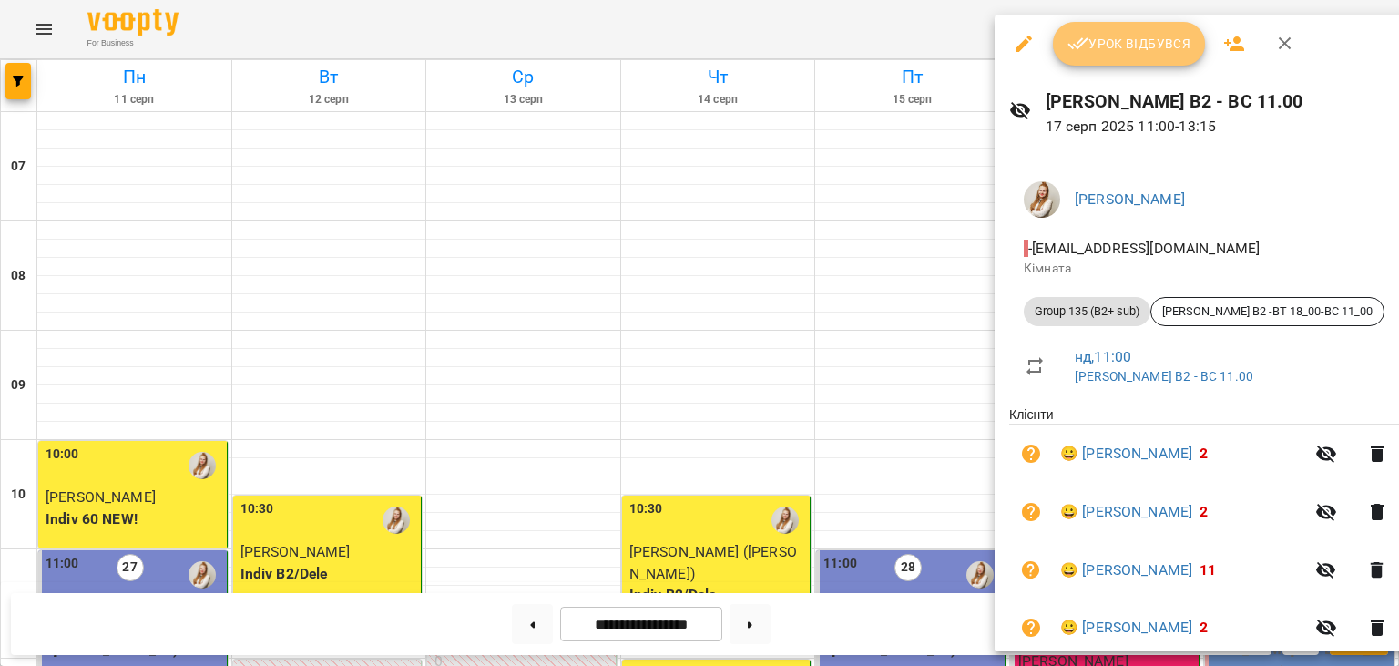
click at [1102, 33] on span "Урок відбувся" at bounding box center [1129, 44] width 124 height 22
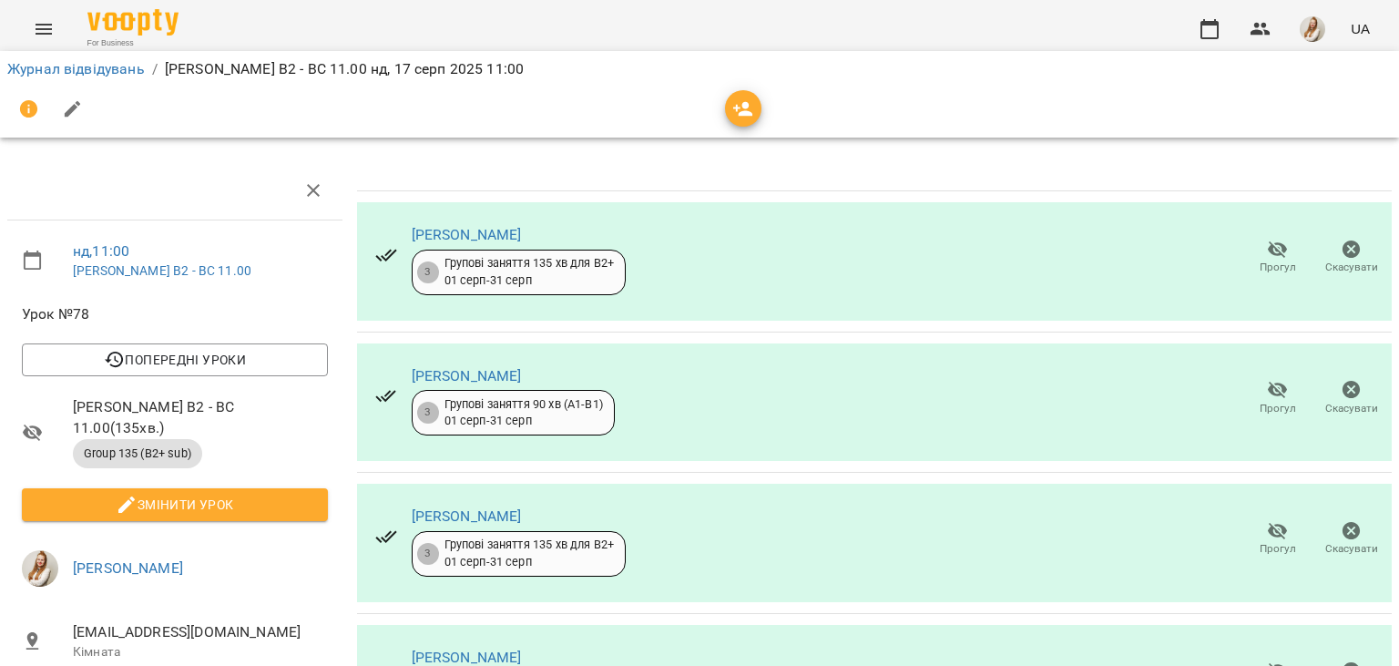
scroll to position [124, 0]
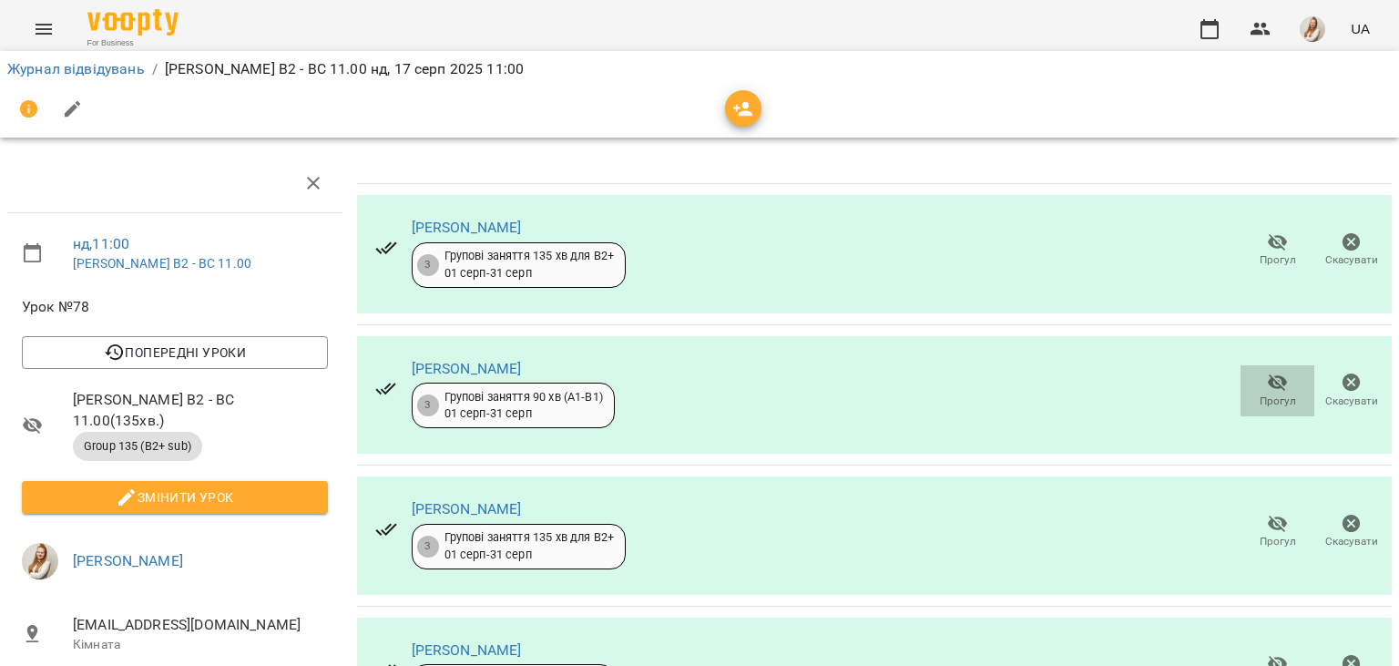
click at [1280, 372] on icon "button" at bounding box center [1278, 383] width 22 height 22
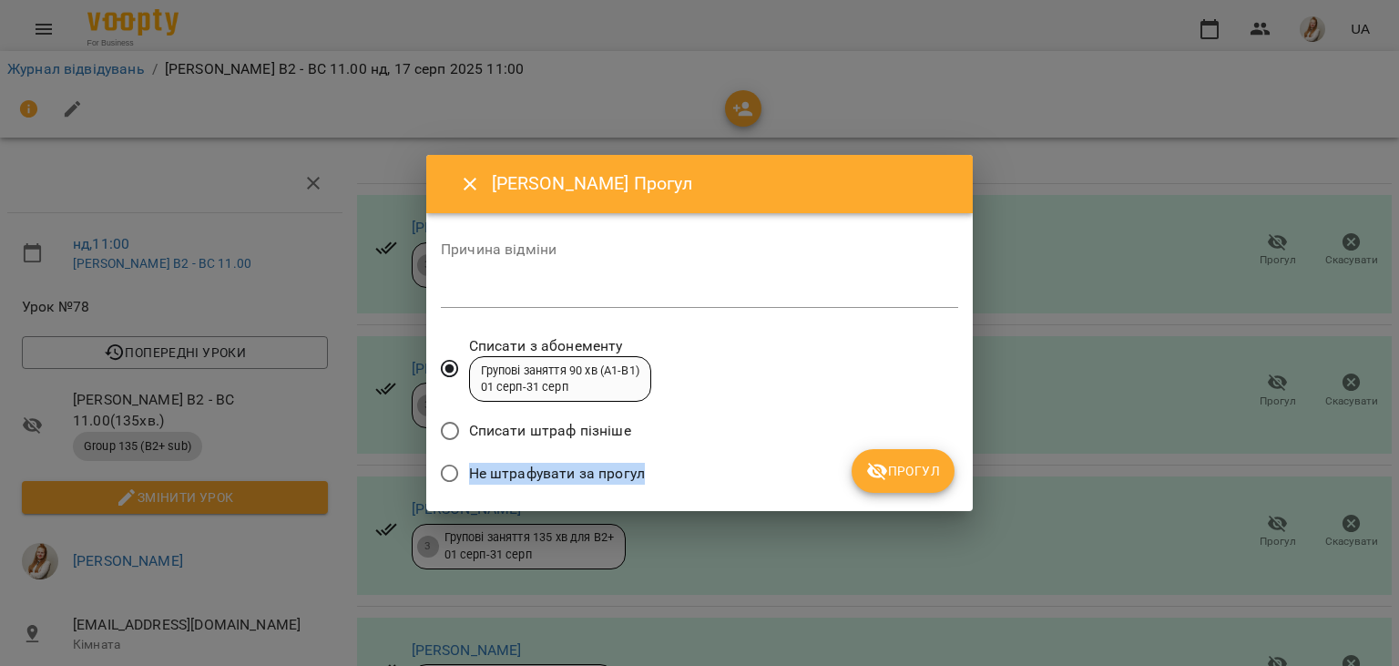
drag, startPoint x: 474, startPoint y: 475, endPoint x: 904, endPoint y: 483, distance: 430.8
click at [904, 483] on div "Причина відміни * Списати з абонементу Групові заняття 90 хв (А1-В1) [DATE] - […" at bounding box center [699, 362] width 517 height 269
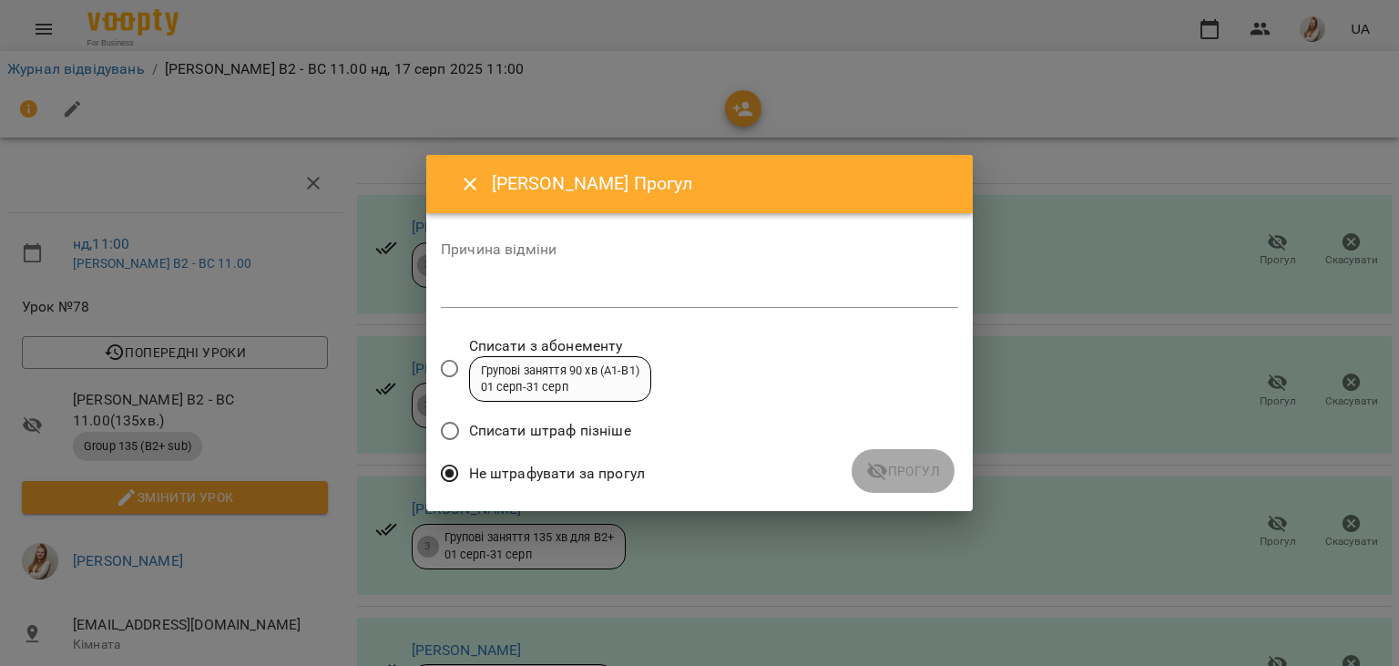
click at [730, 407] on div "Списати з абонементу Групові заняття 90 хв (А1-В1) [DATE] - [DATE]" at bounding box center [699, 371] width 517 height 83
click at [887, 466] on icon "submit" at bounding box center [877, 471] width 22 height 22
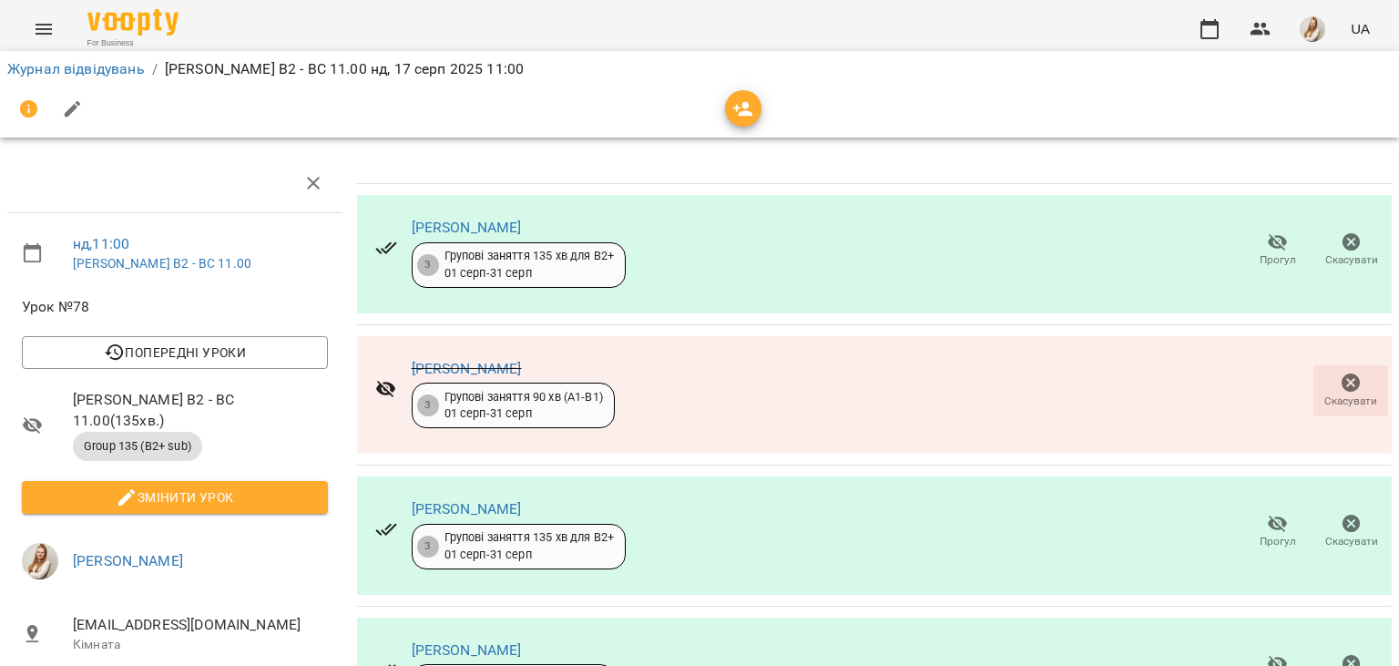
click at [82, 113] on icon "button" at bounding box center [73, 109] width 22 height 22
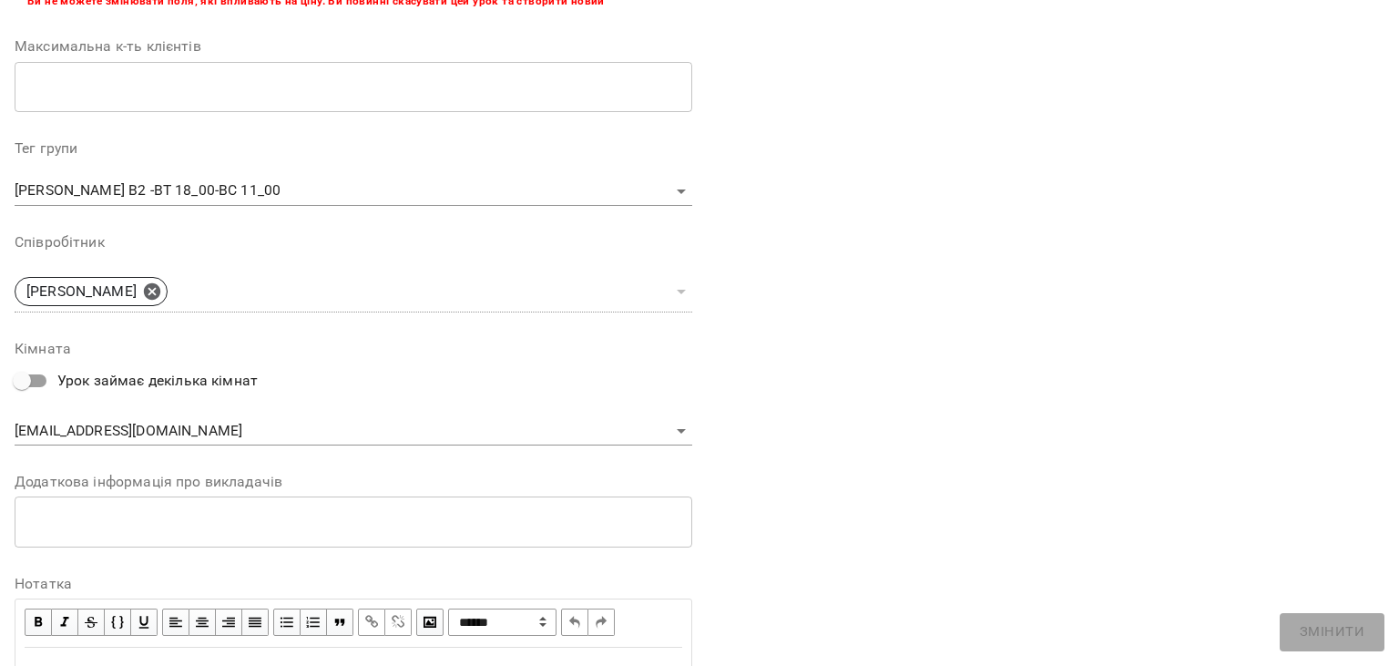
scroll to position [545, 0]
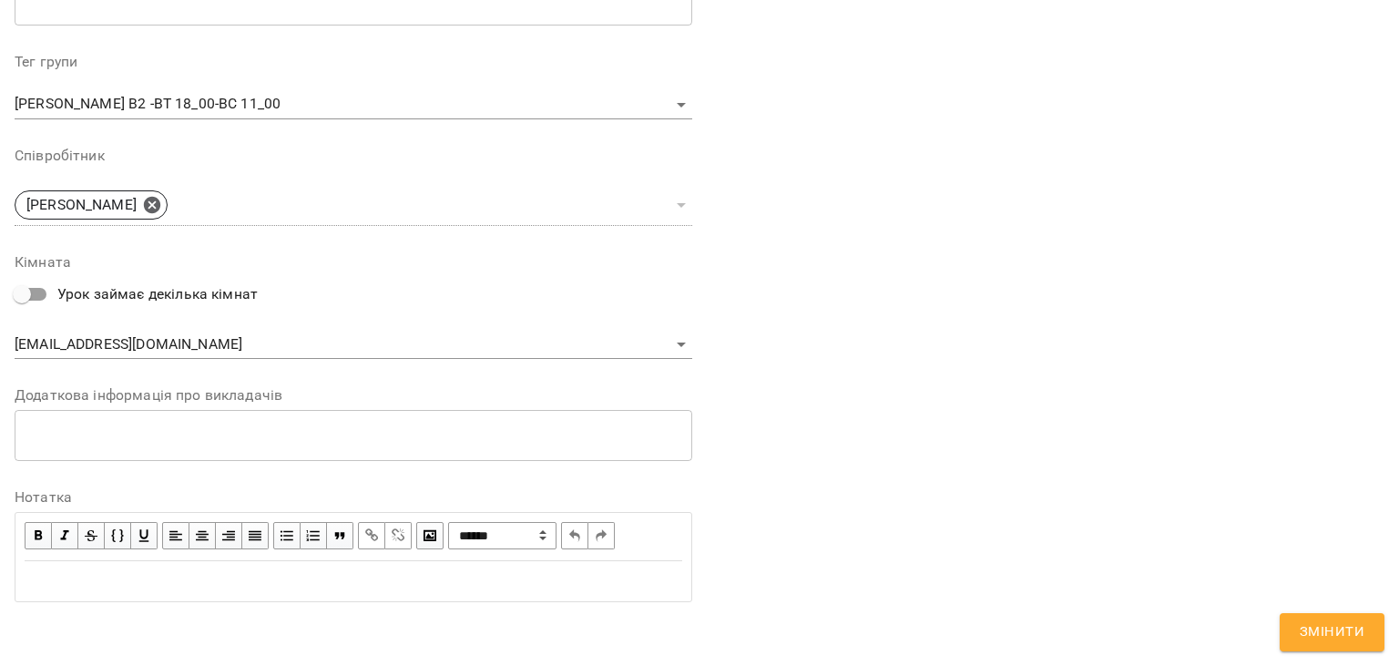
click at [270, 587] on div "Edit text" at bounding box center [354, 581] width 658 height 22
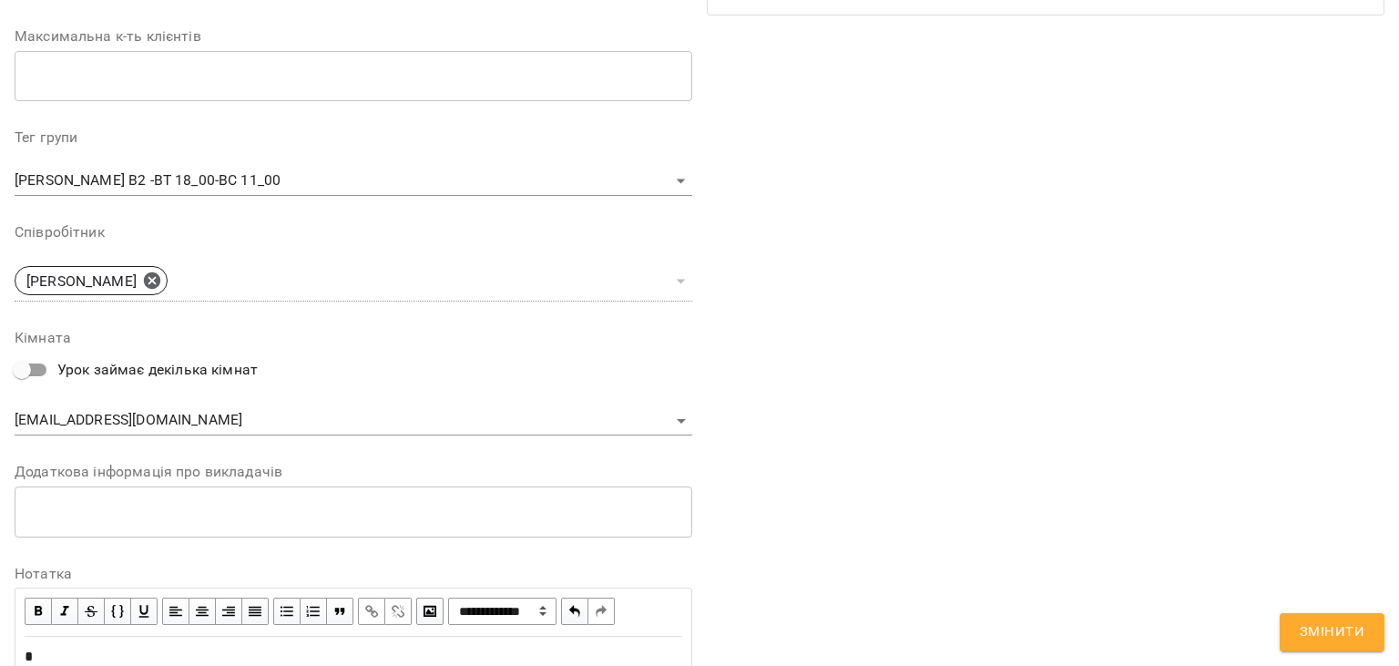
scroll to position [620, 0]
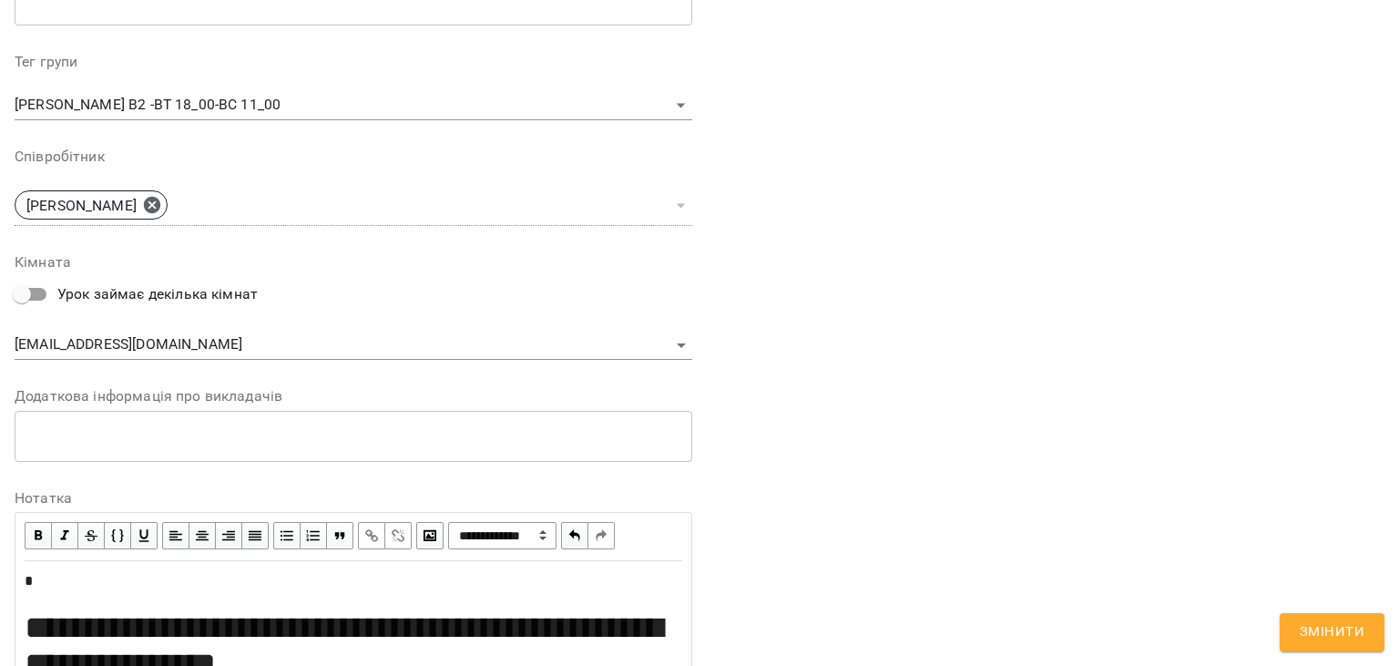
click at [24, 613] on div "**********" at bounding box center [353, 626] width 674 height 128
select select "********"
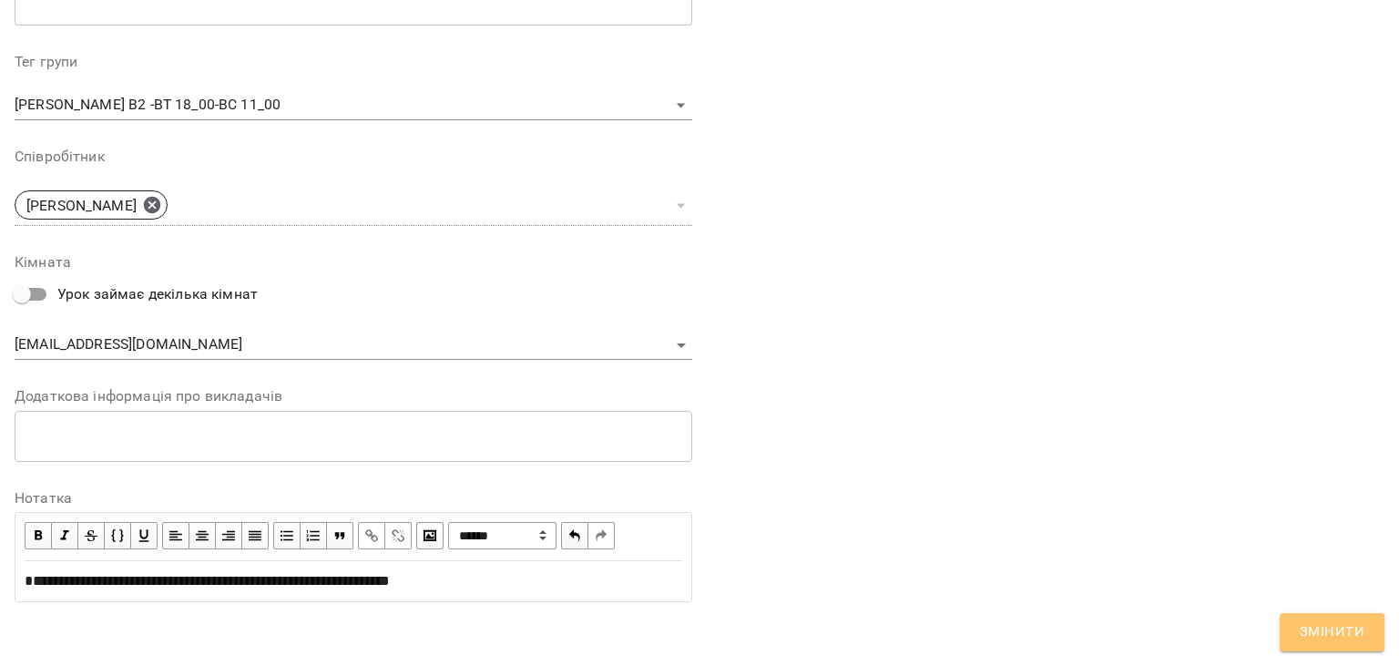
click at [1360, 615] on button "Змінити" at bounding box center [1332, 632] width 105 height 38
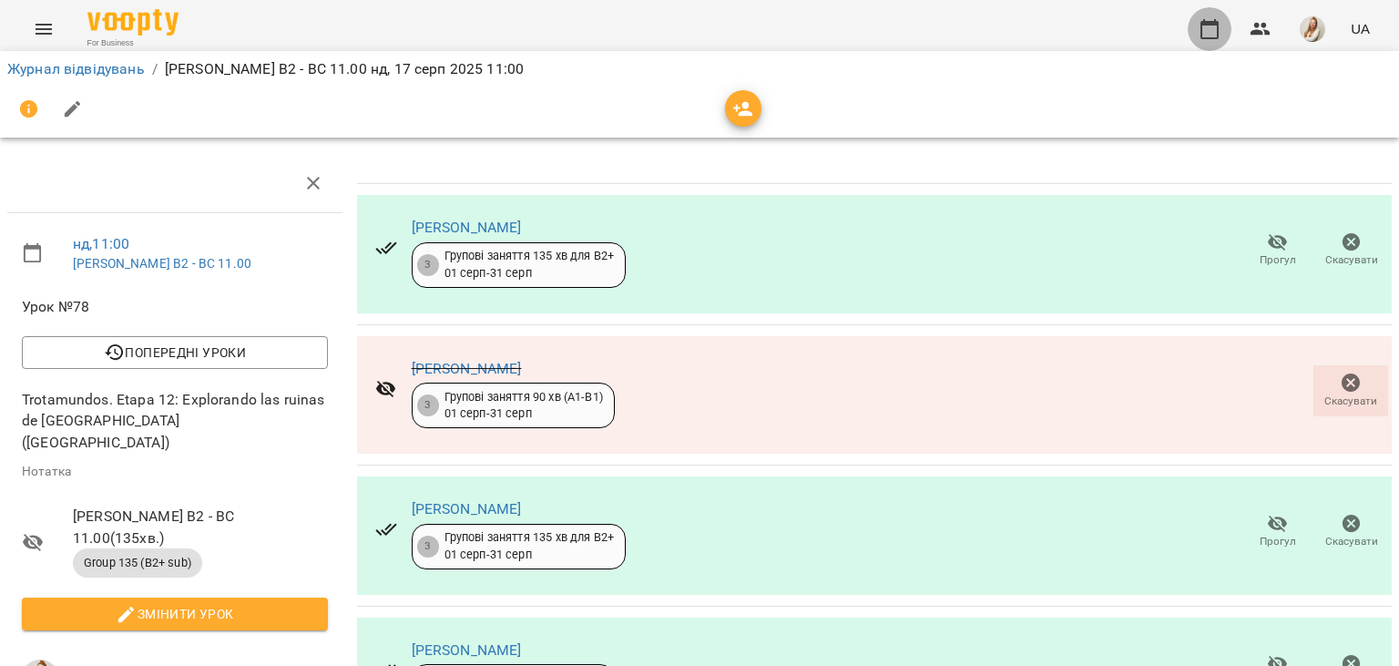
click at [1205, 28] on icon "button" at bounding box center [1209, 29] width 22 height 22
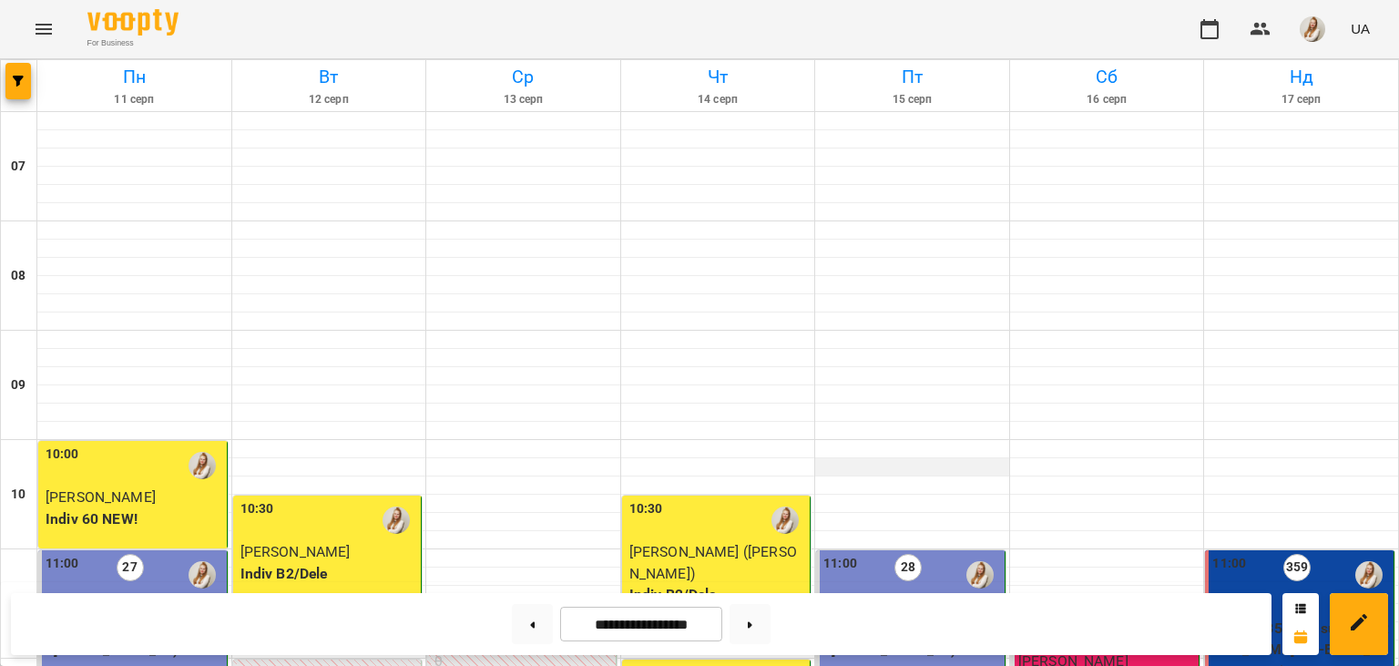
scroll to position [742, 0]
click at [1310, 30] on img "button" at bounding box center [1312, 28] width 25 height 25
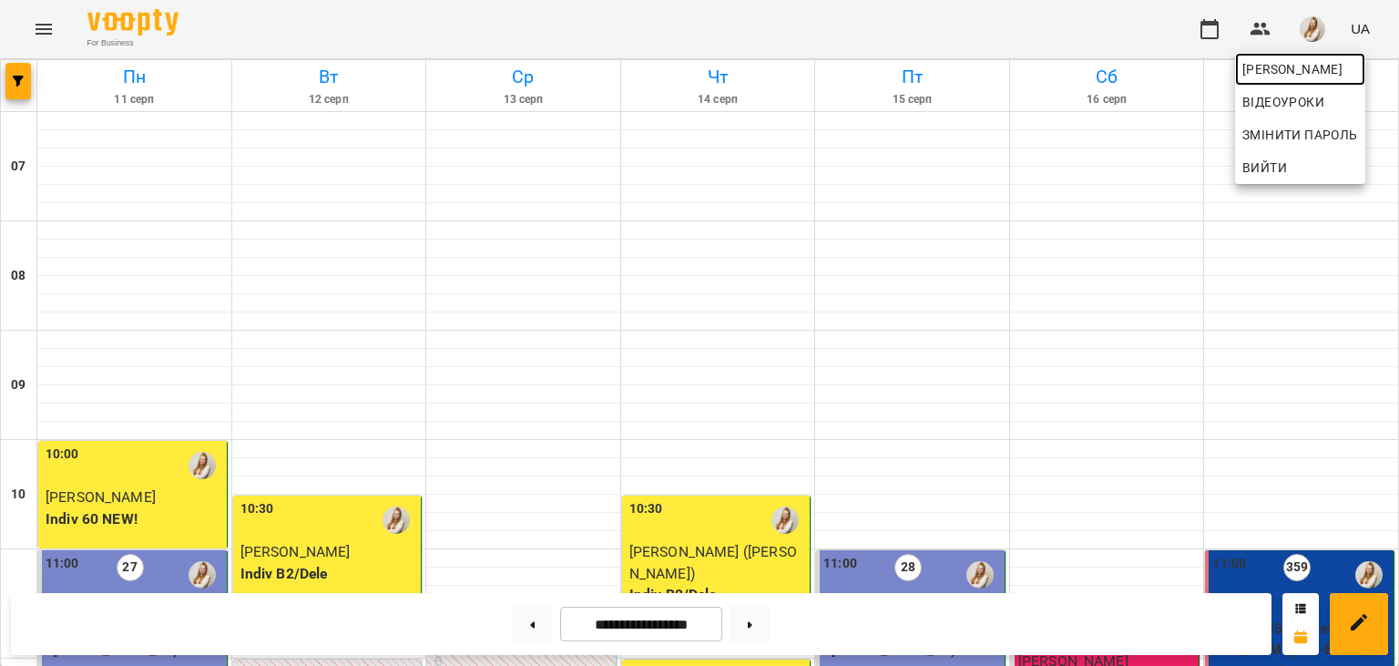
click at [1275, 67] on span "[PERSON_NAME]" at bounding box center [1300, 69] width 116 height 22
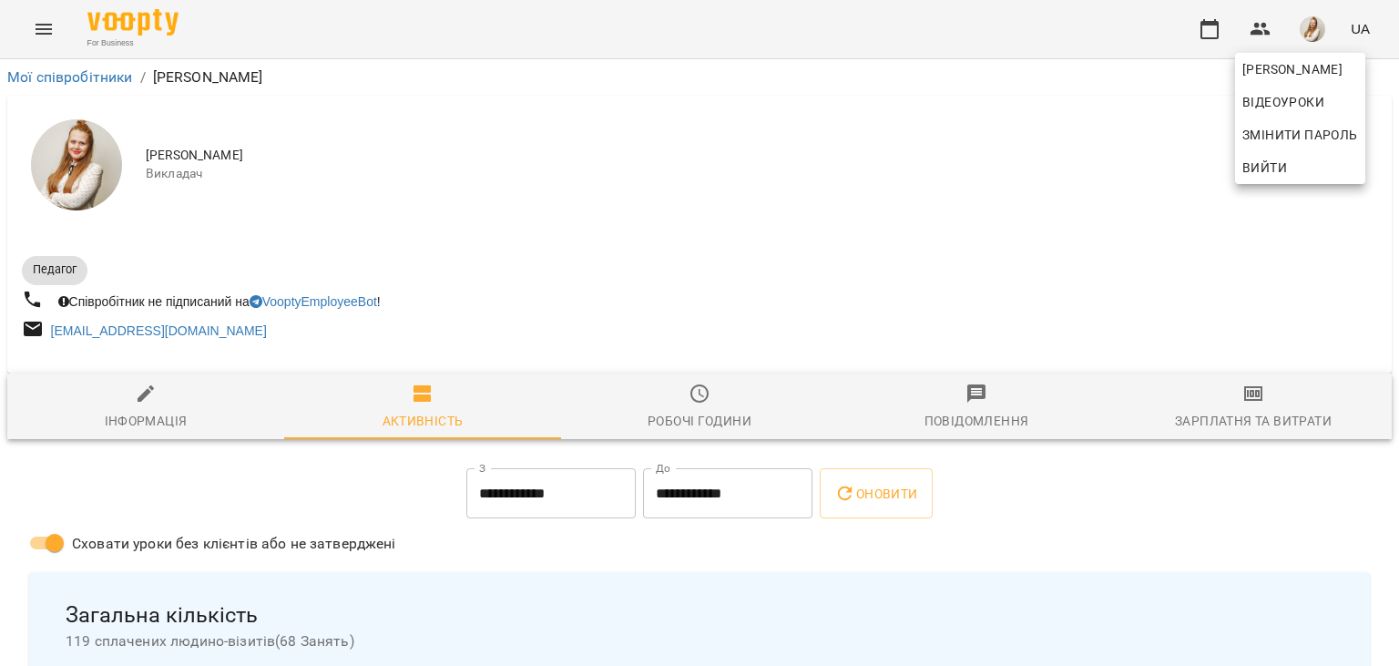
click at [1244, 382] on div at bounding box center [699, 333] width 1399 height 666
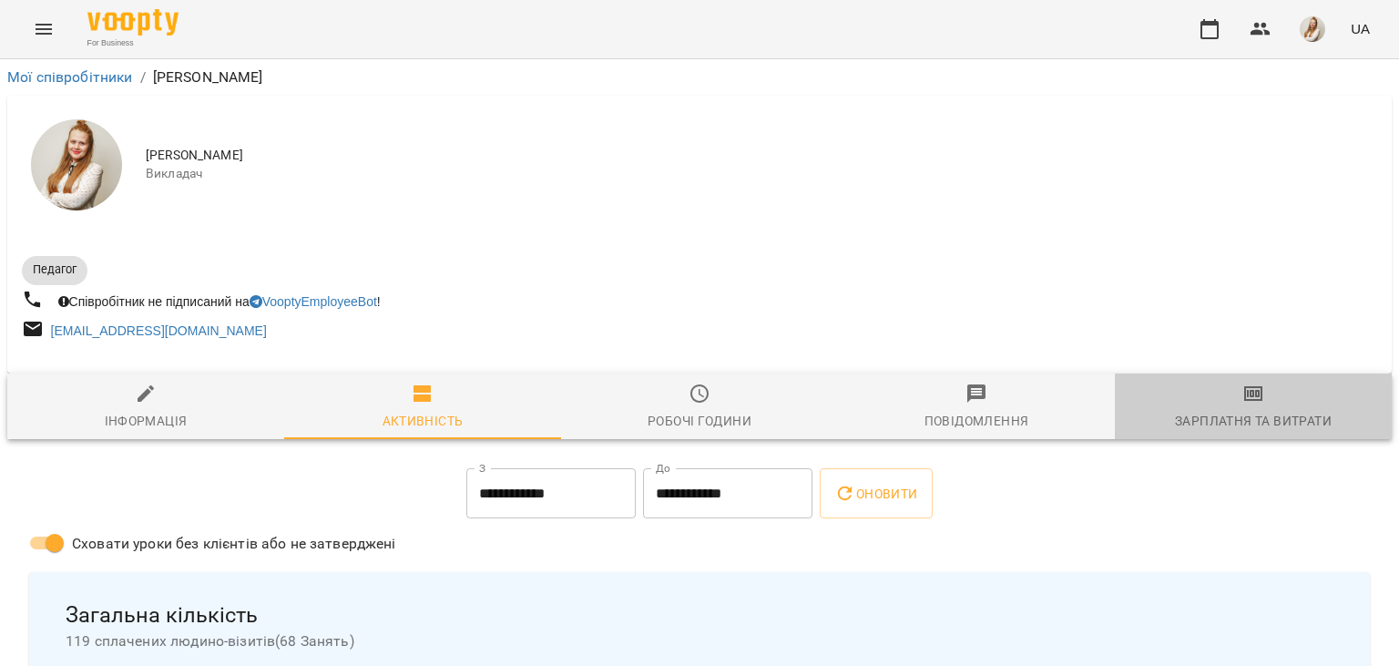
click at [1247, 395] on icon "button" at bounding box center [1253, 393] width 22 height 22
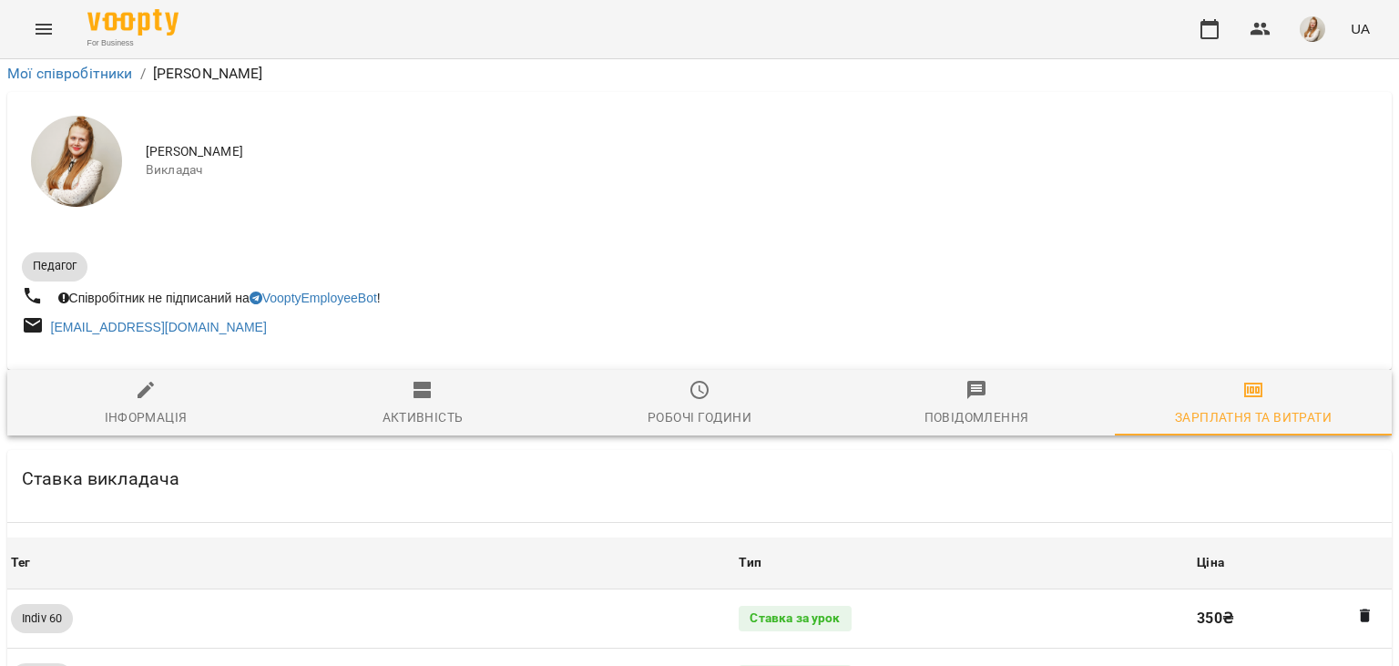
scroll to position [2045, 0]
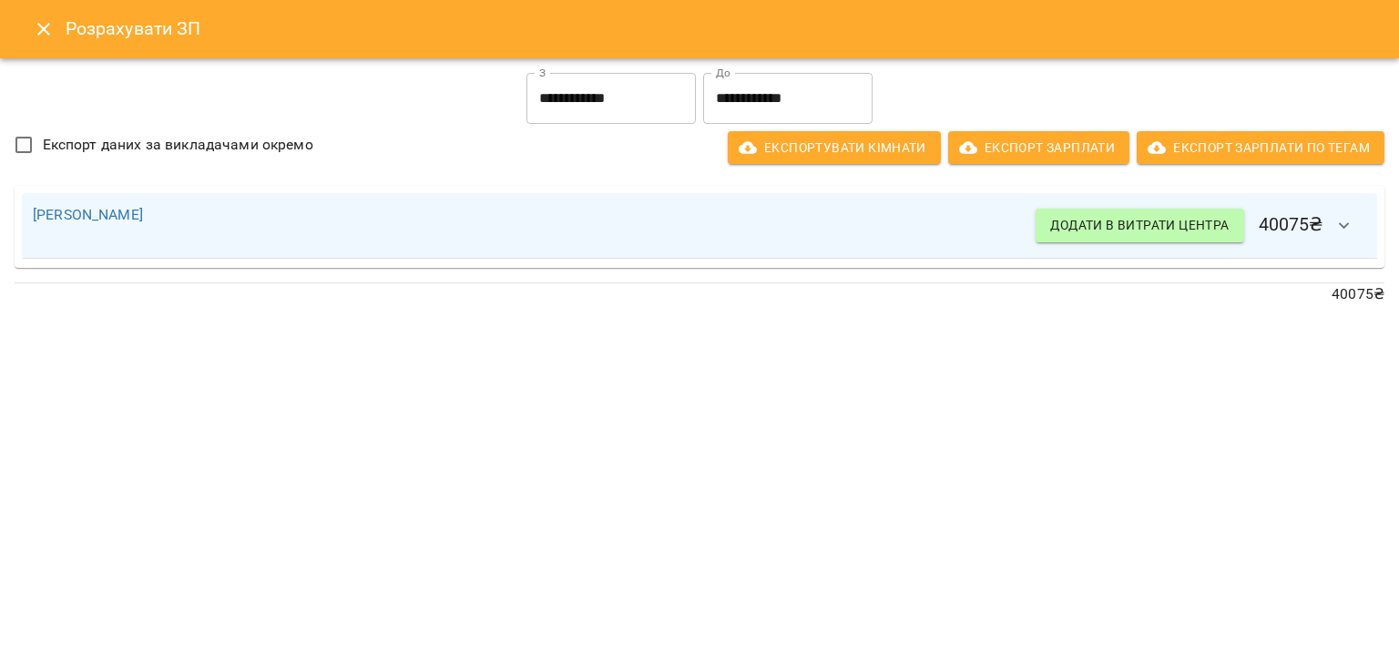
click at [625, 100] on input "**********" at bounding box center [610, 98] width 169 height 51
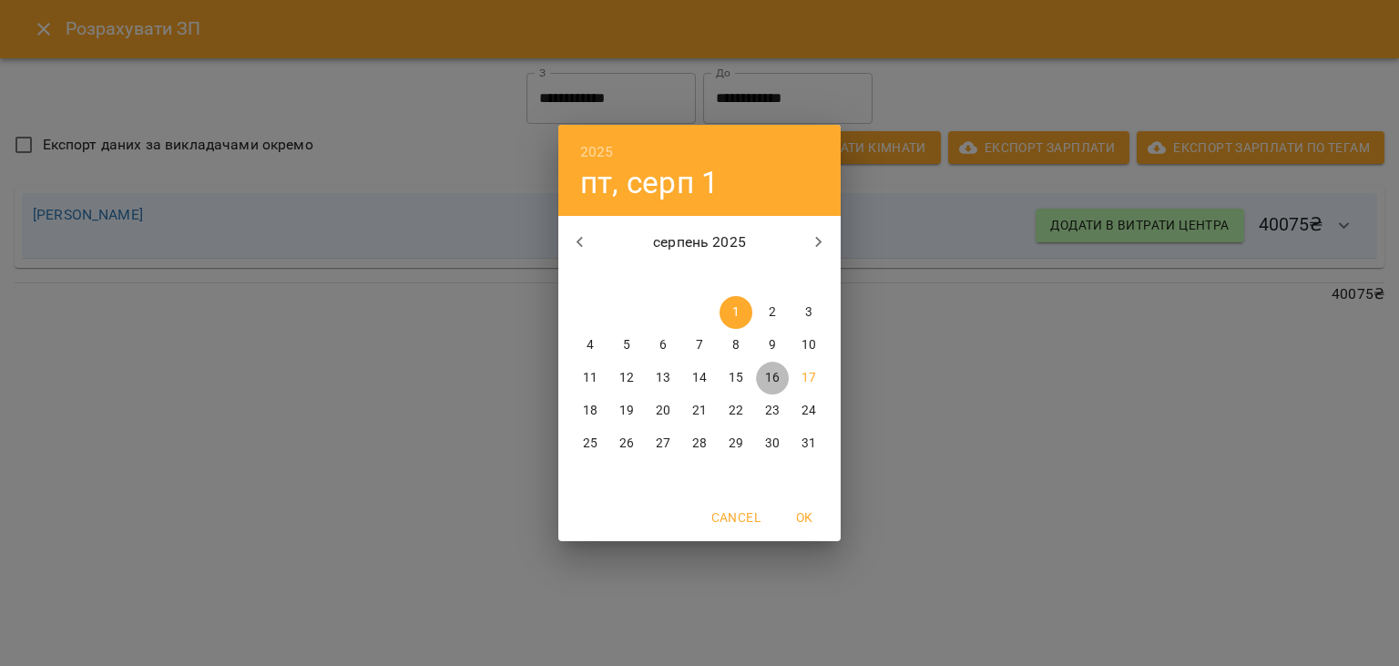
click at [767, 379] on p "16" at bounding box center [772, 378] width 15 height 18
type input "**********"
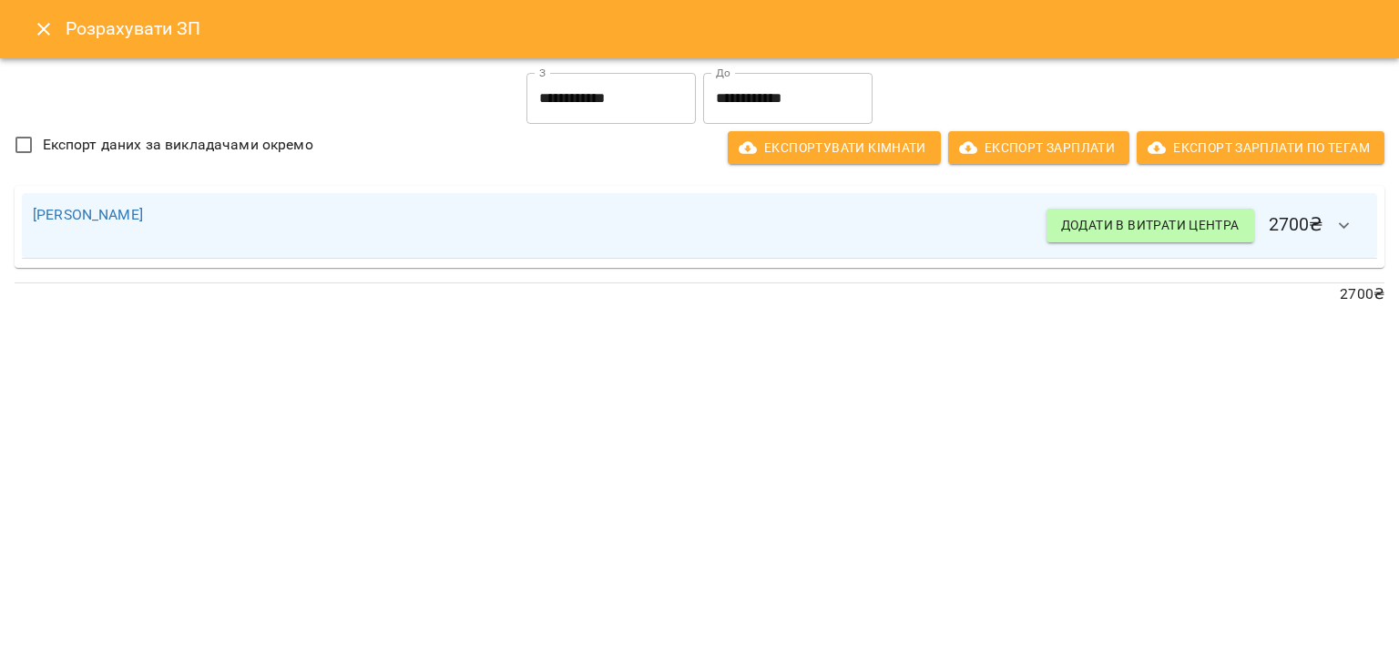
drag, startPoint x: 43, startPoint y: 23, endPoint x: 891, endPoint y: 21, distance: 847.9
click at [891, 21] on div "Розрахувати ЗП" at bounding box center [699, 29] width 1399 height 58
click at [41, 27] on icon "Close" at bounding box center [43, 29] width 13 height 13
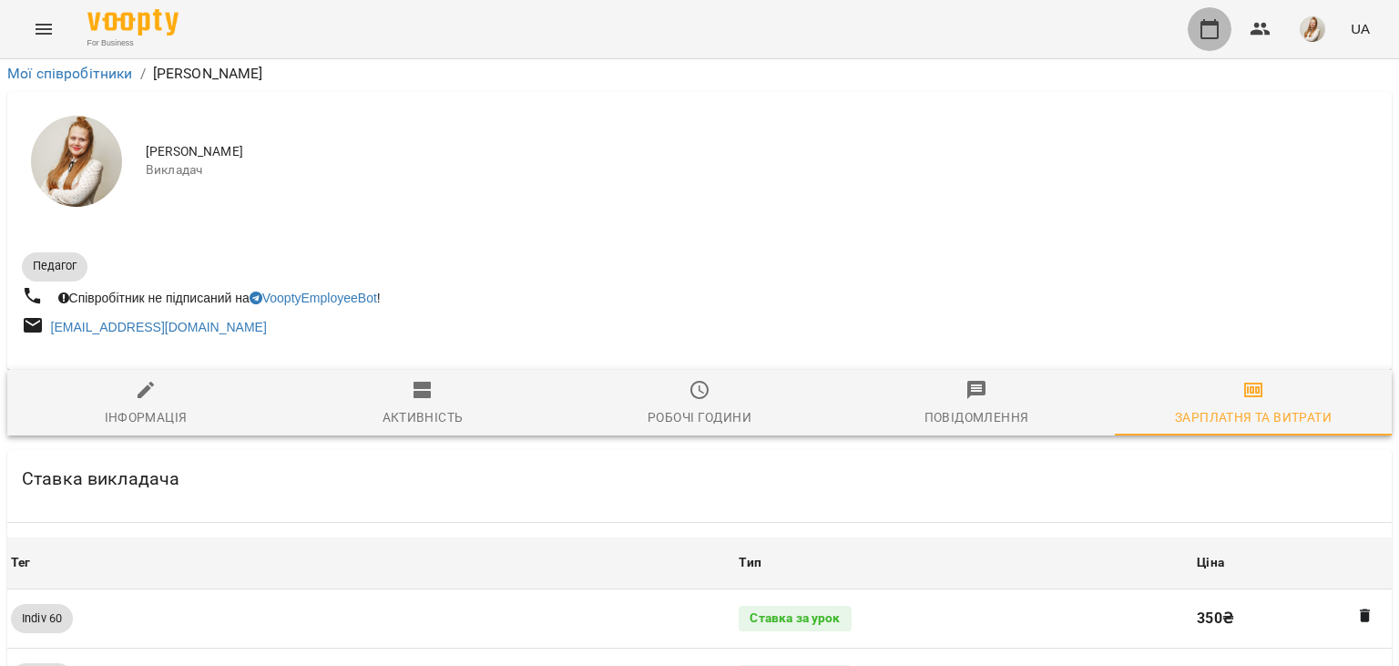
click at [1215, 23] on icon "button" at bounding box center [1209, 29] width 18 height 20
